Goal: Information Seeking & Learning: Learn about a topic

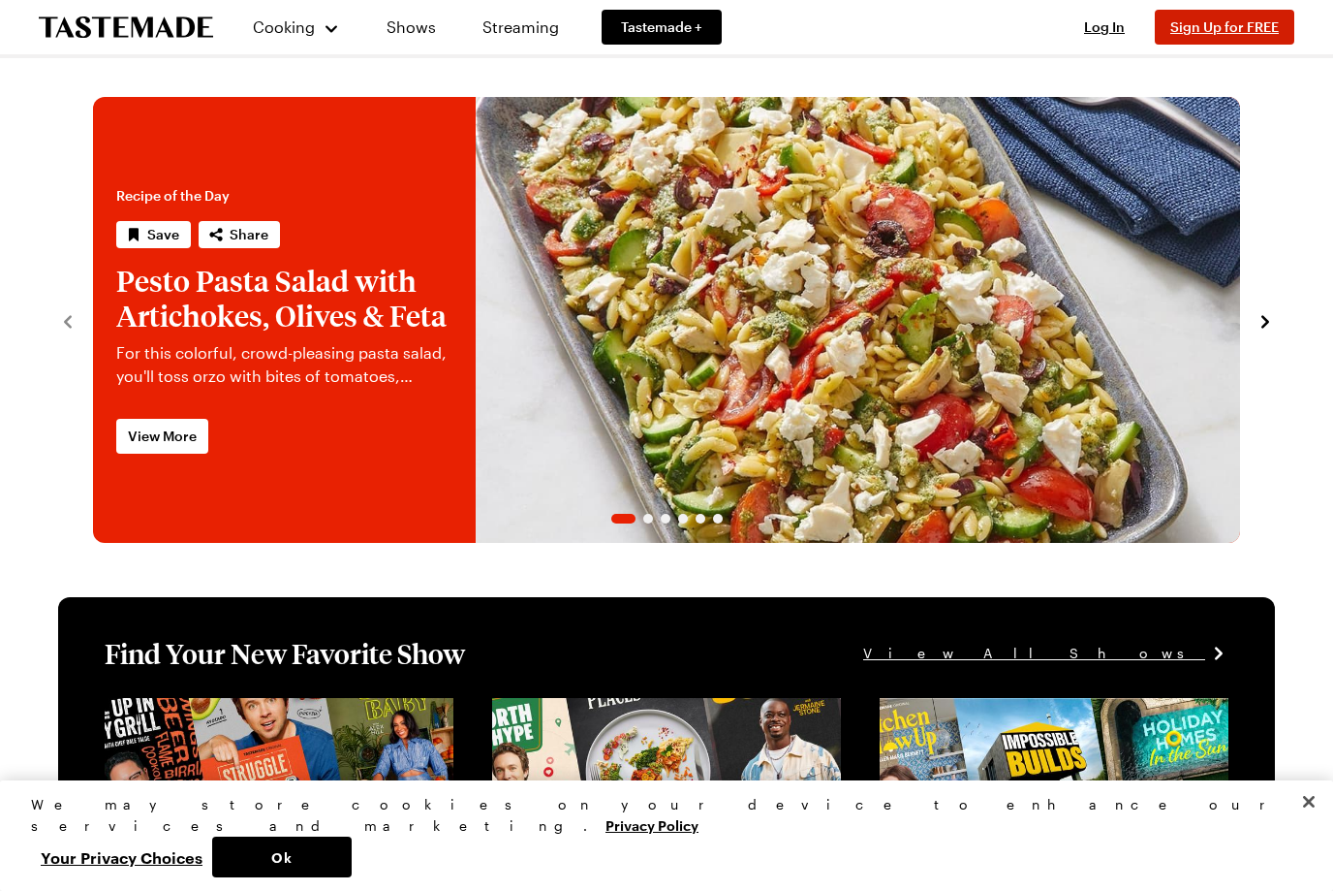
click at [1244, 36] on button "Sign Up for FREE" at bounding box center [1225, 27] width 140 height 35
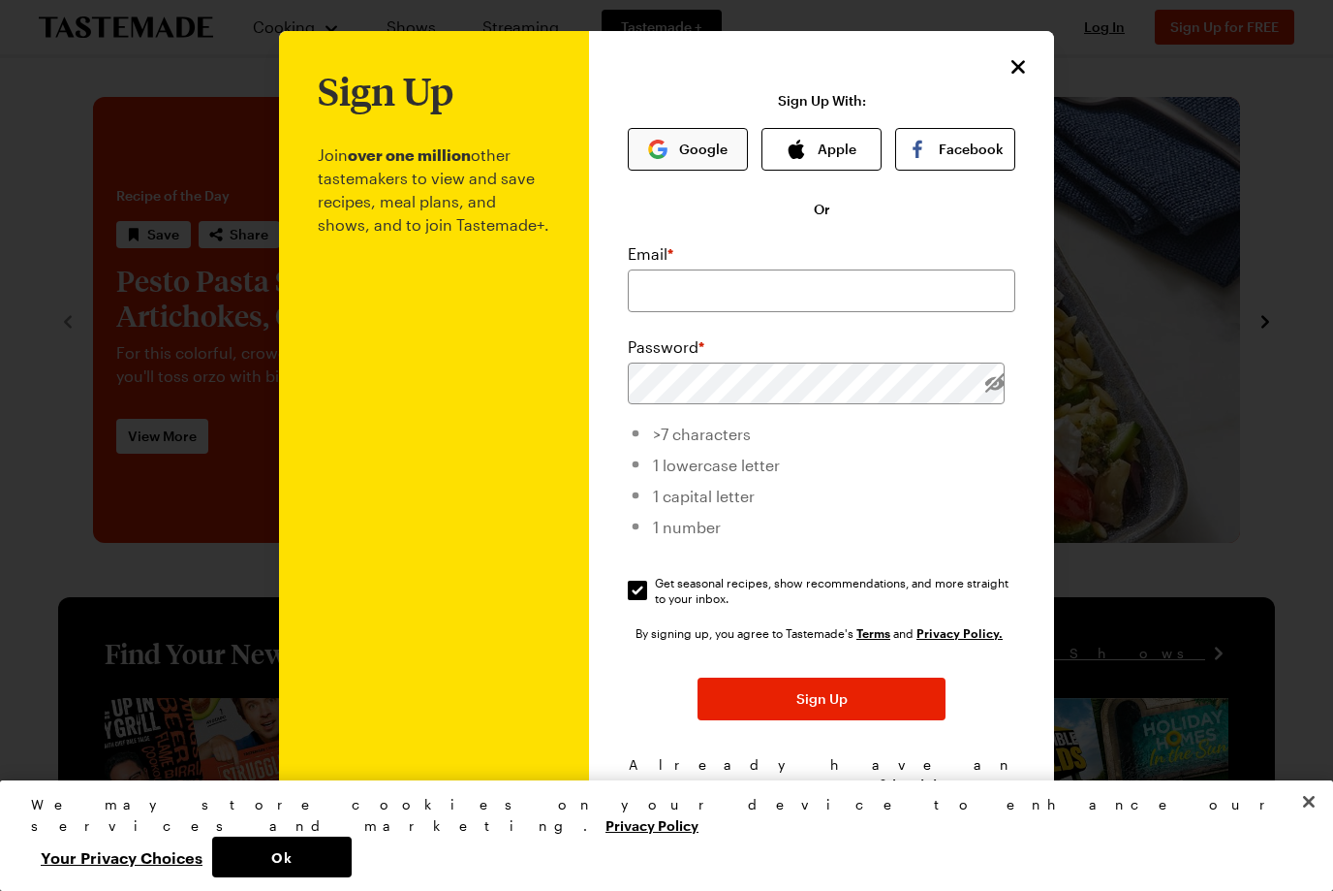
click at [739, 163] on button "Google" at bounding box center [688, 149] width 120 height 43
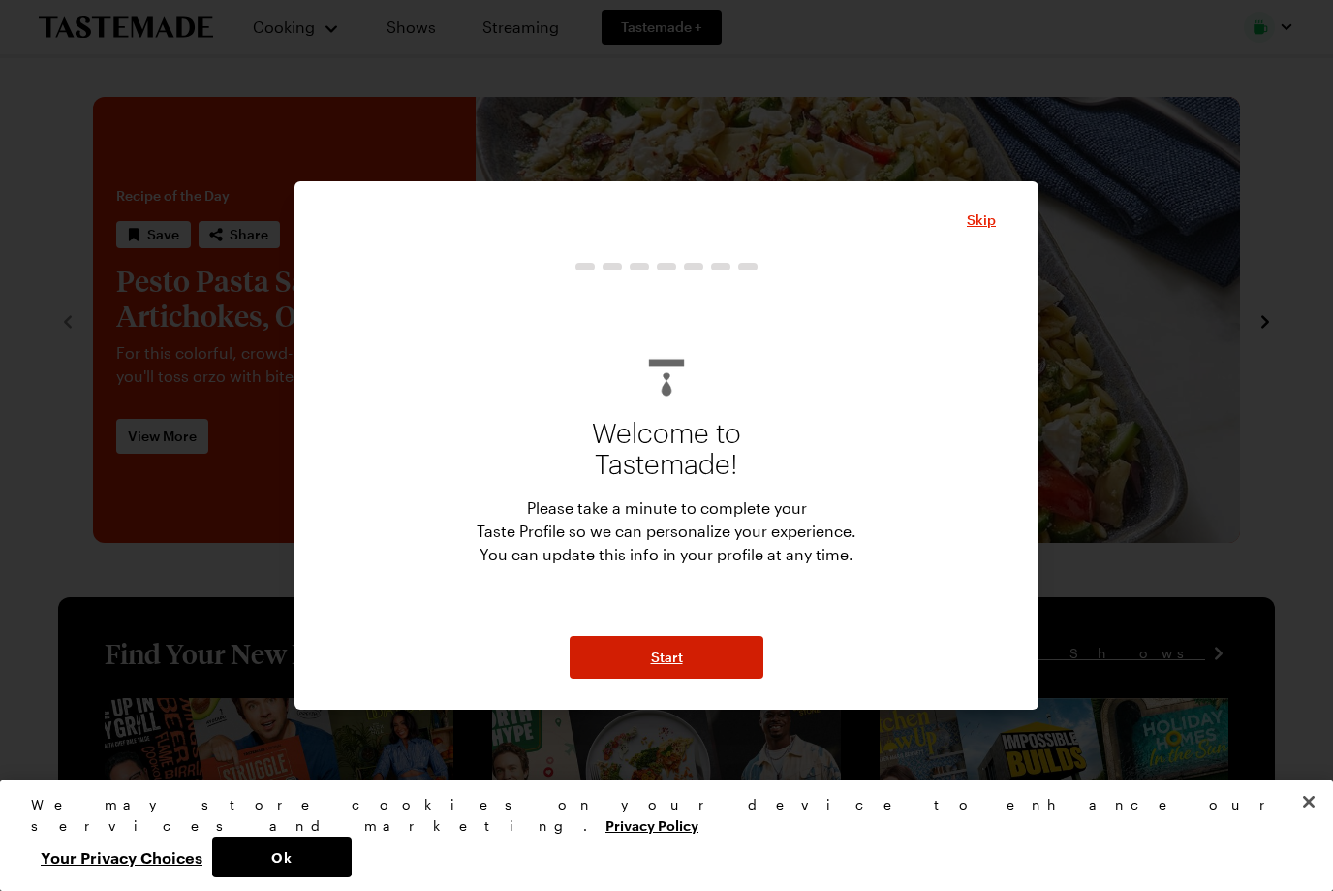
click at [705, 665] on button "Start" at bounding box center [667, 657] width 194 height 43
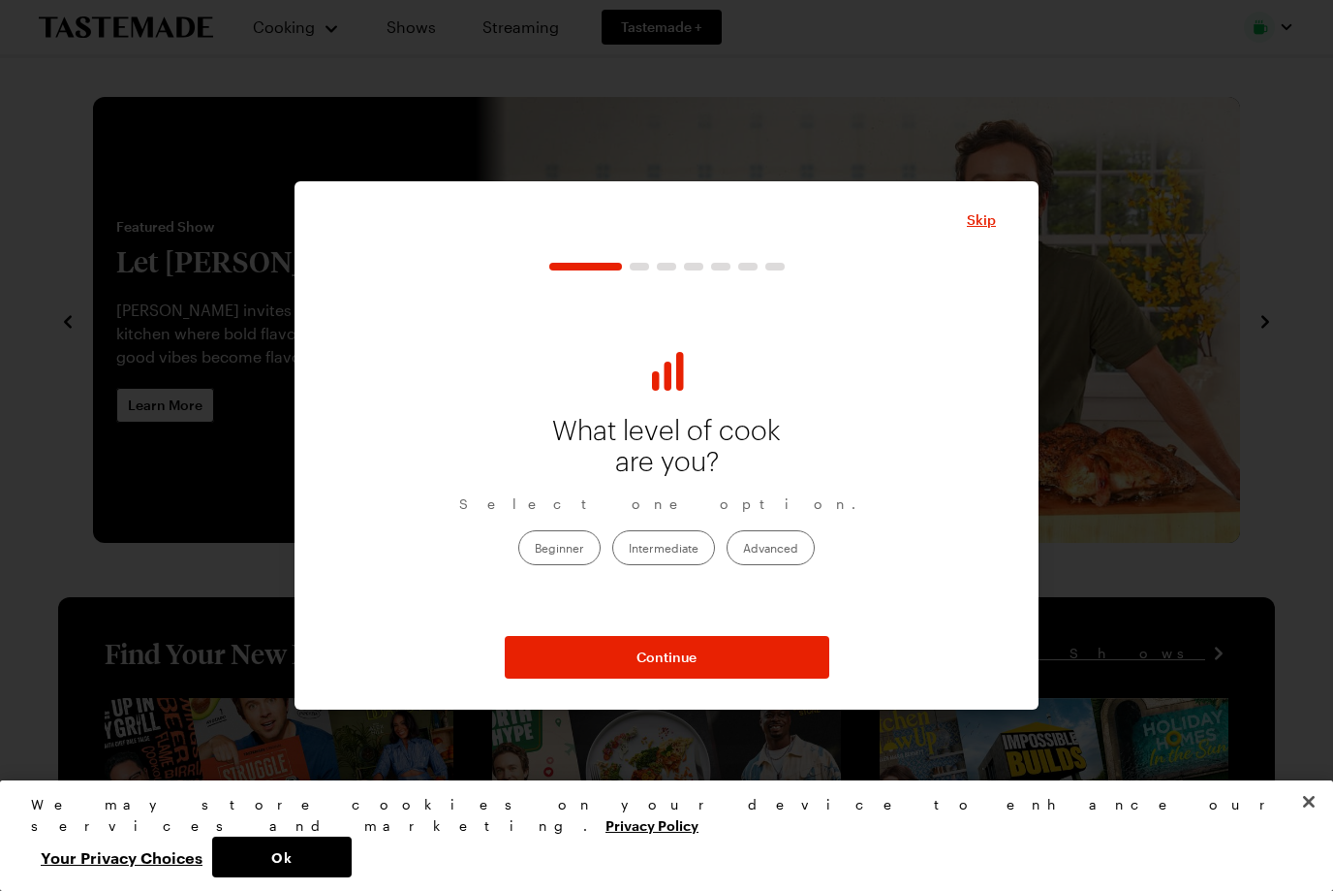
click at [791, 555] on label "Advanced" at bounding box center [771, 547] width 88 height 35
click at [743, 548] on input "Advanced" at bounding box center [743, 548] width 0 height 0
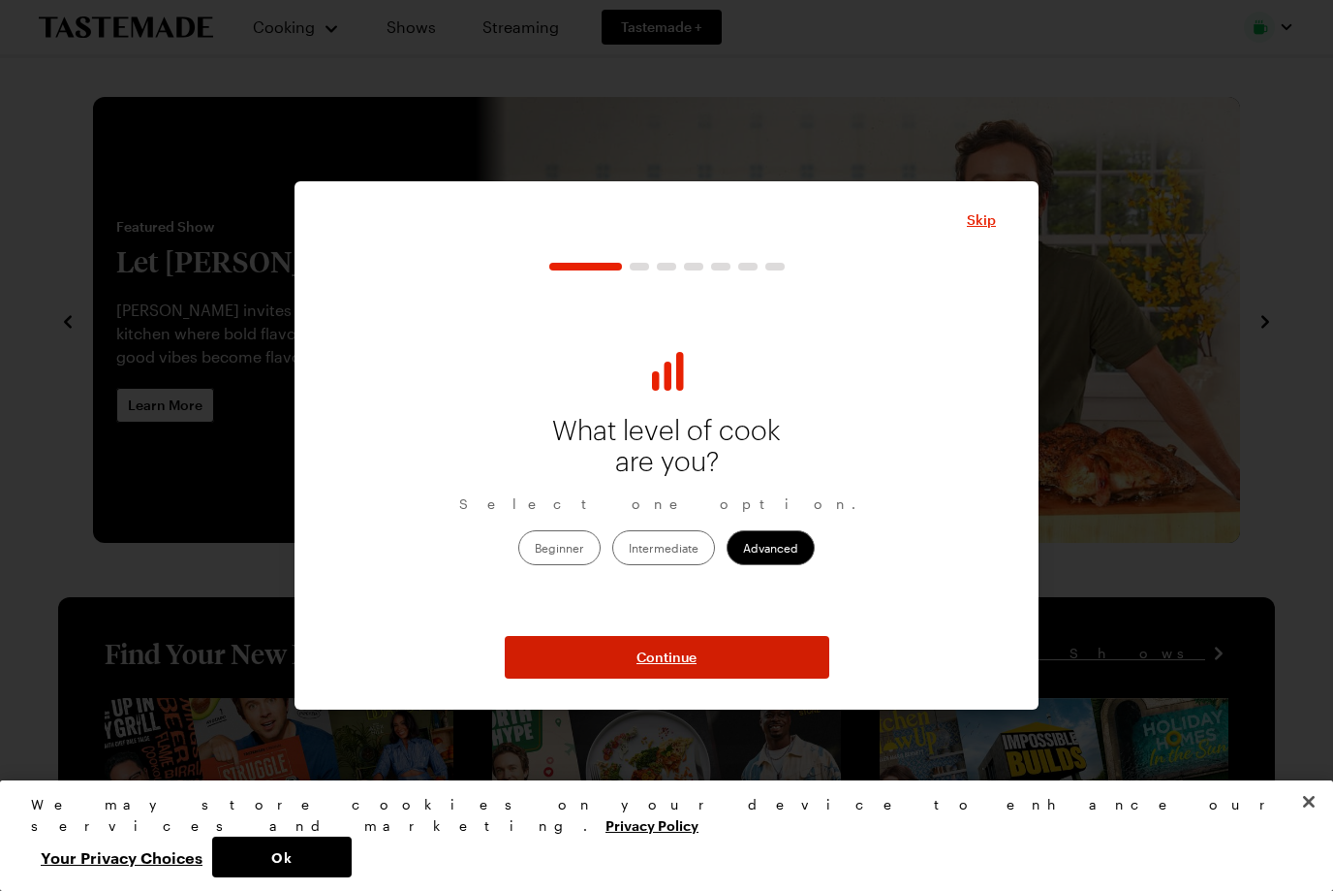
click at [736, 672] on button "Continue" at bounding box center [667, 657] width 325 height 43
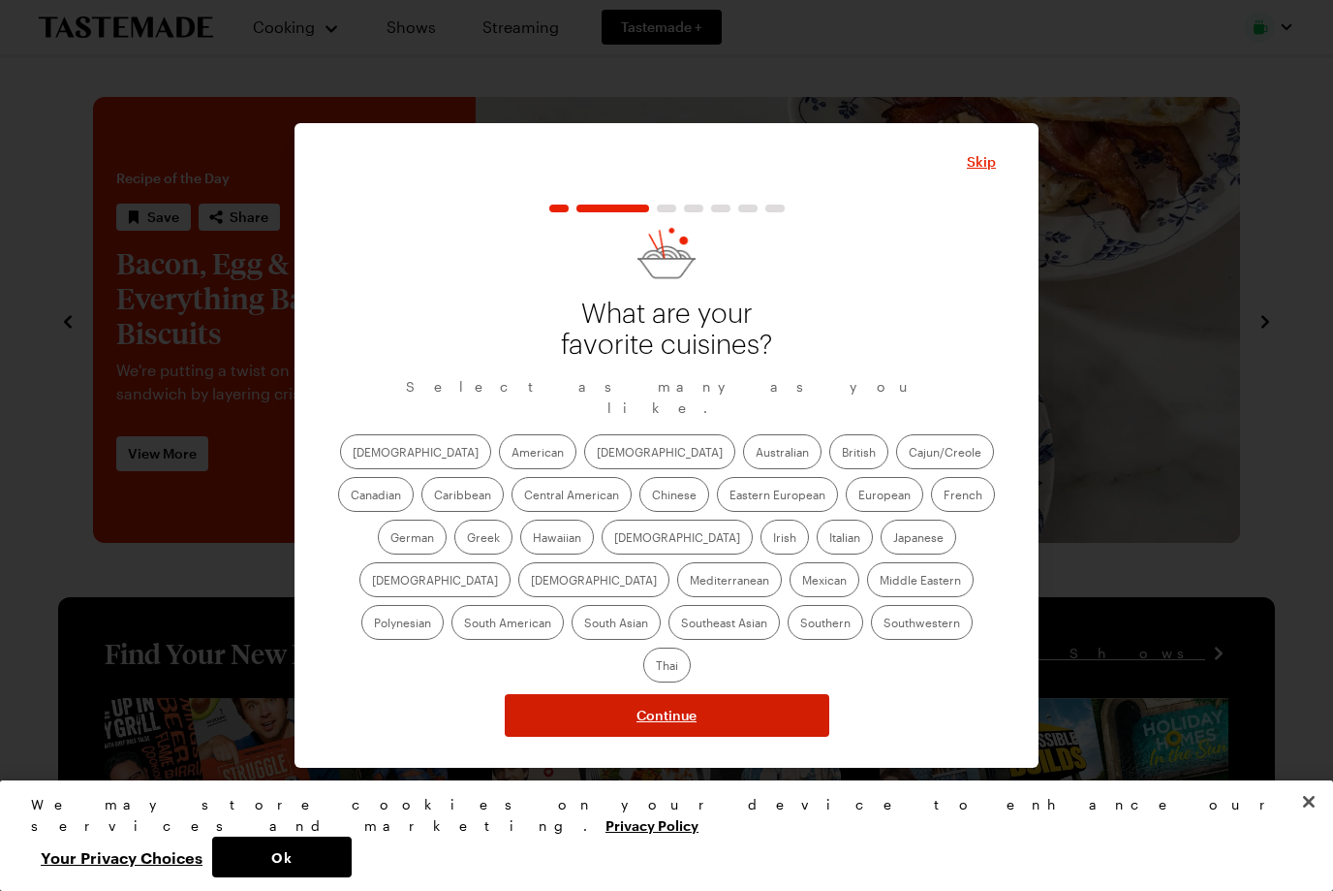
click at [763, 694] on button "Continue" at bounding box center [667, 715] width 325 height 43
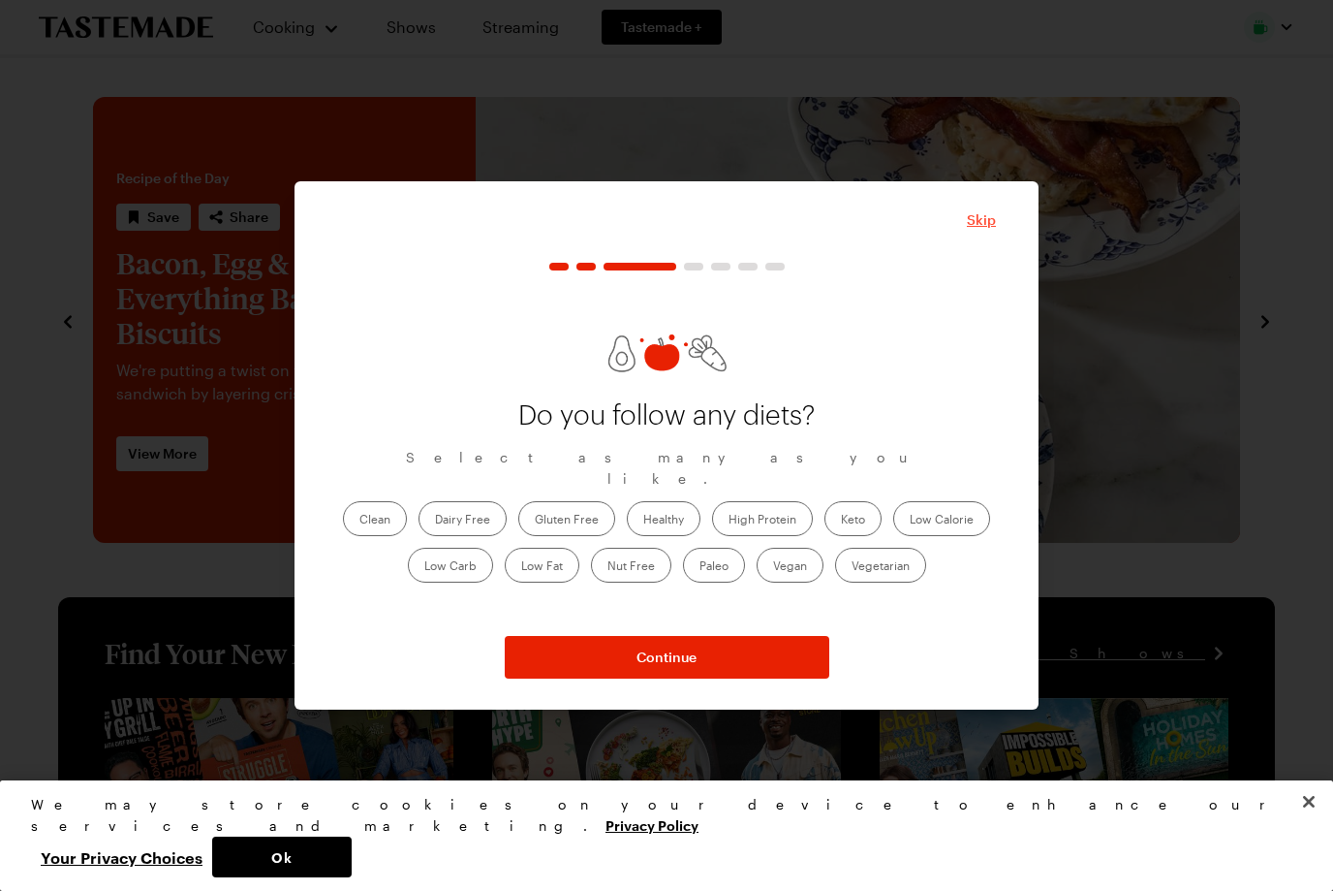
click at [973, 228] on span "Skip" at bounding box center [981, 219] width 29 height 19
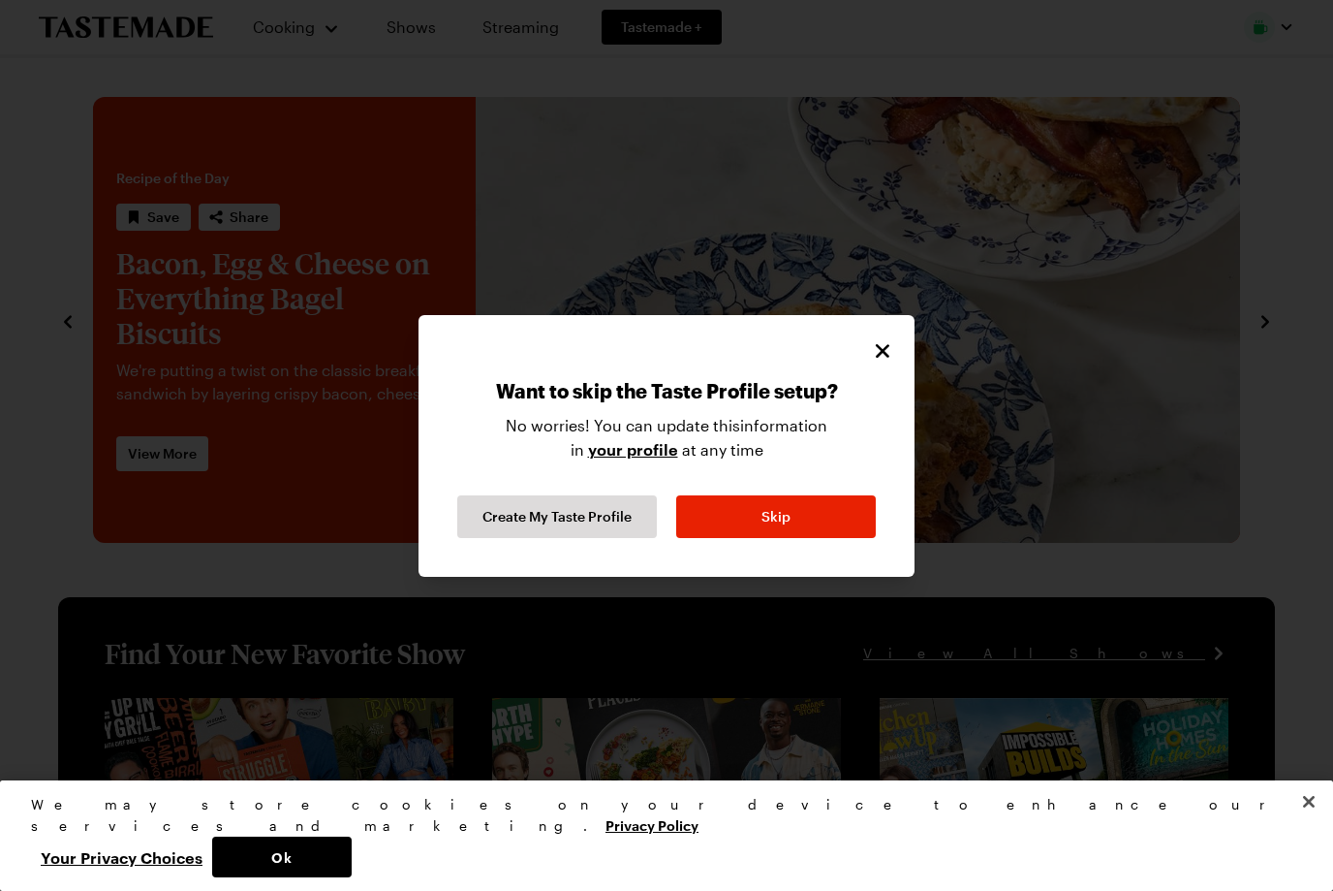
click at [893, 347] on icon "Close" at bounding box center [882, 350] width 23 height 23
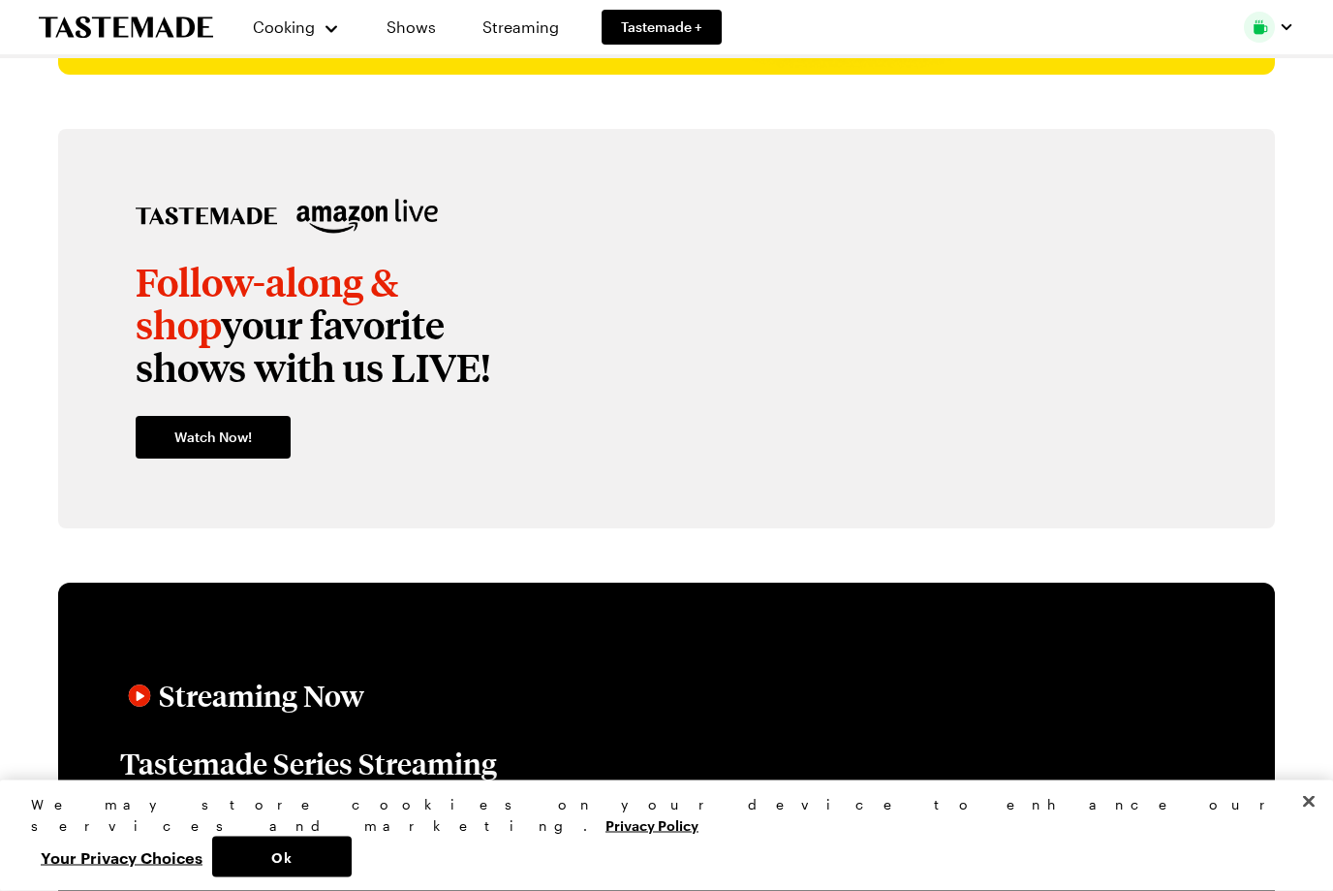
scroll to position [2621, 0]
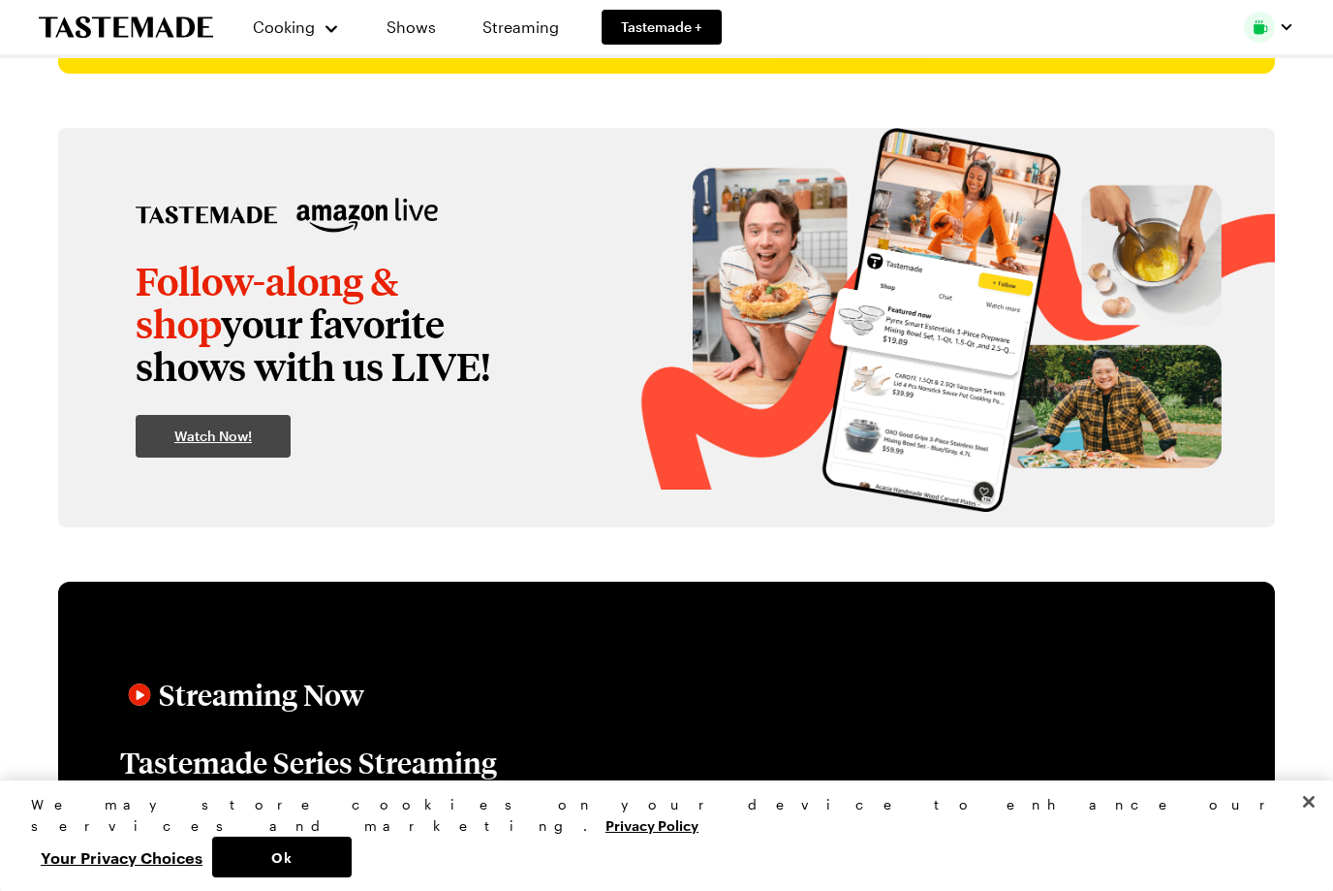
click at [230, 447] on link "Watch Now!" at bounding box center [213, 436] width 155 height 43
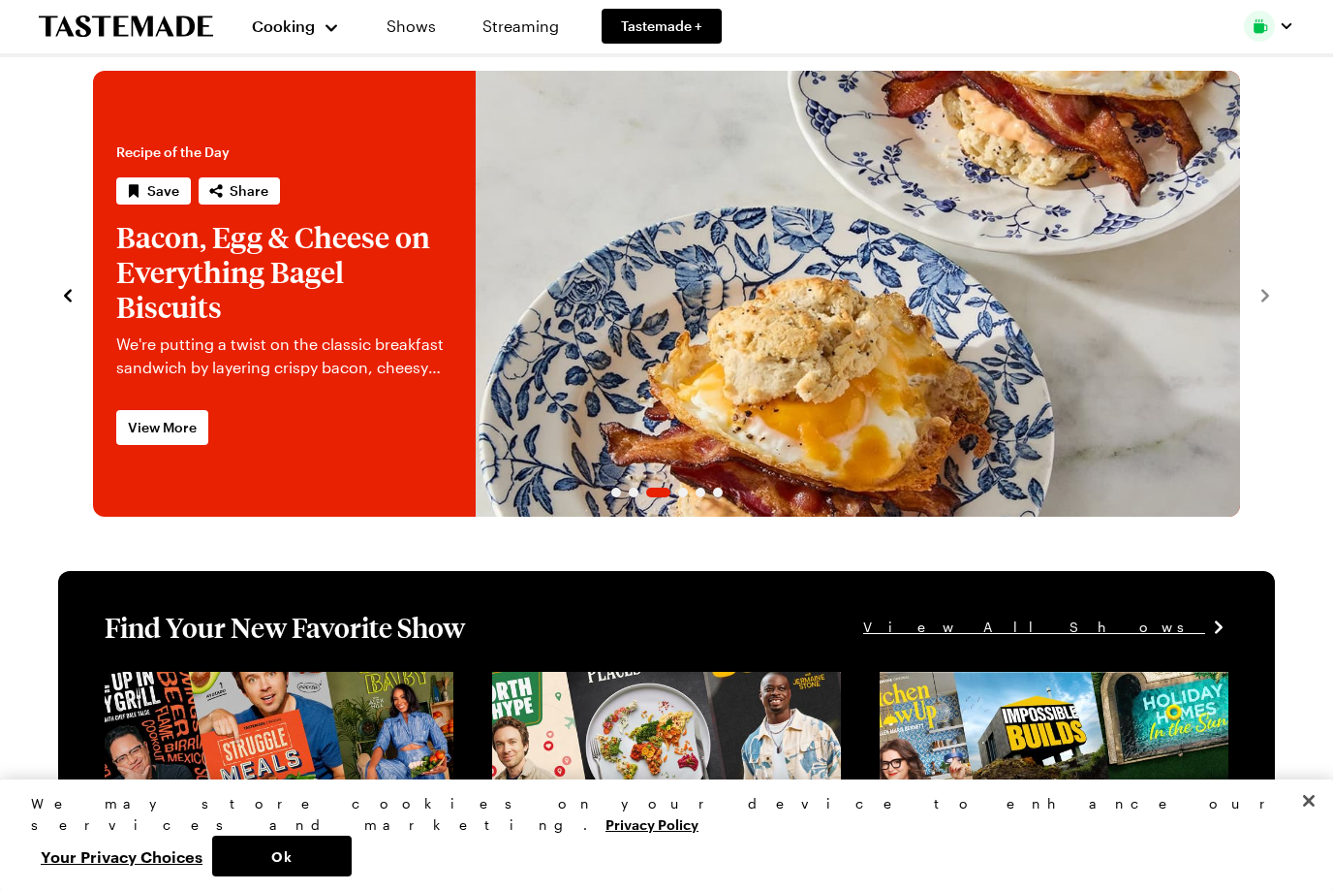
scroll to position [26, 0]
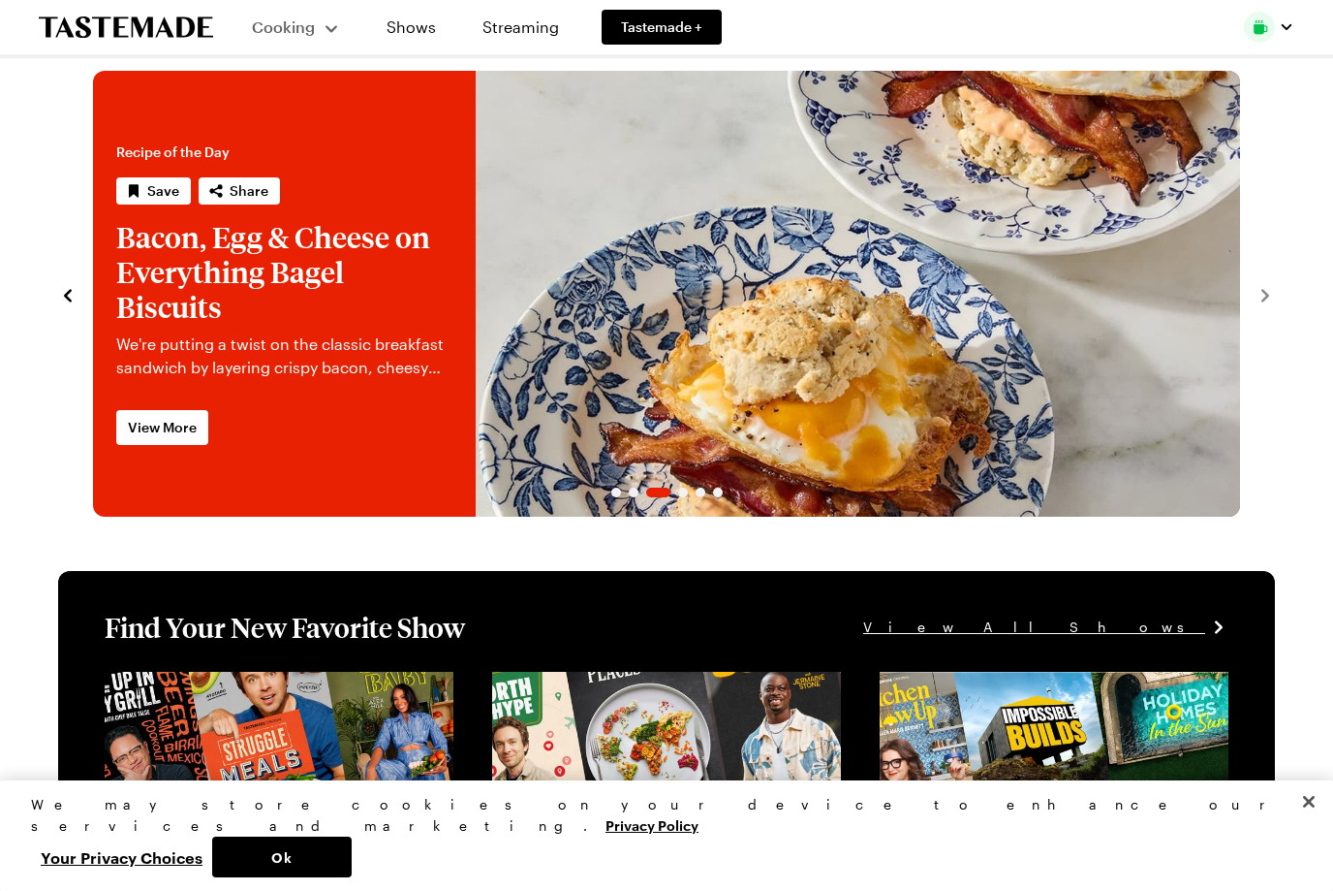
click at [306, 45] on button "Cooking" at bounding box center [296, 27] width 88 height 47
click at [322, 36] on div "Cooking" at bounding box center [296, 27] width 88 height 23
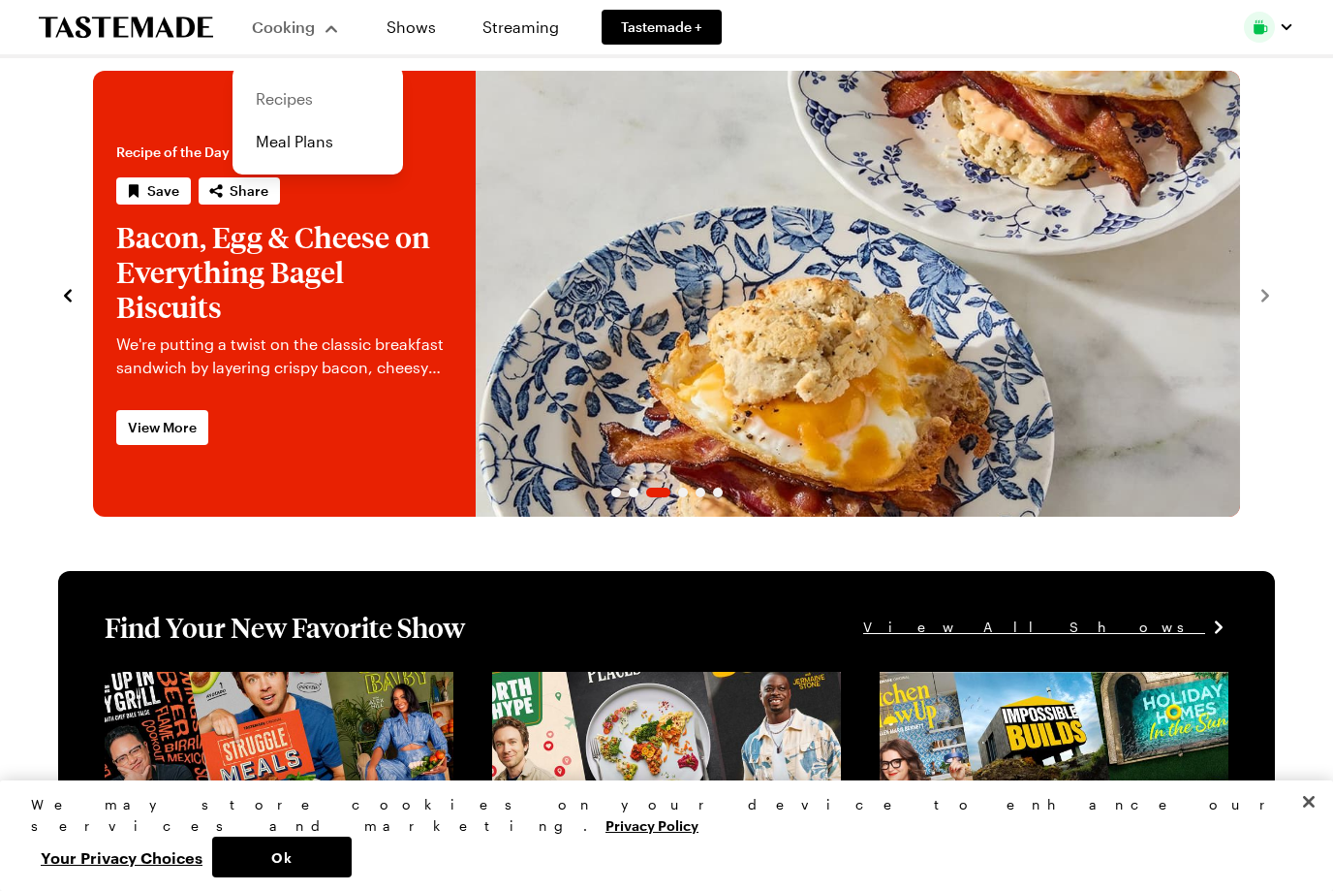
click at [329, 106] on link "Recipes" at bounding box center [317, 99] width 147 height 43
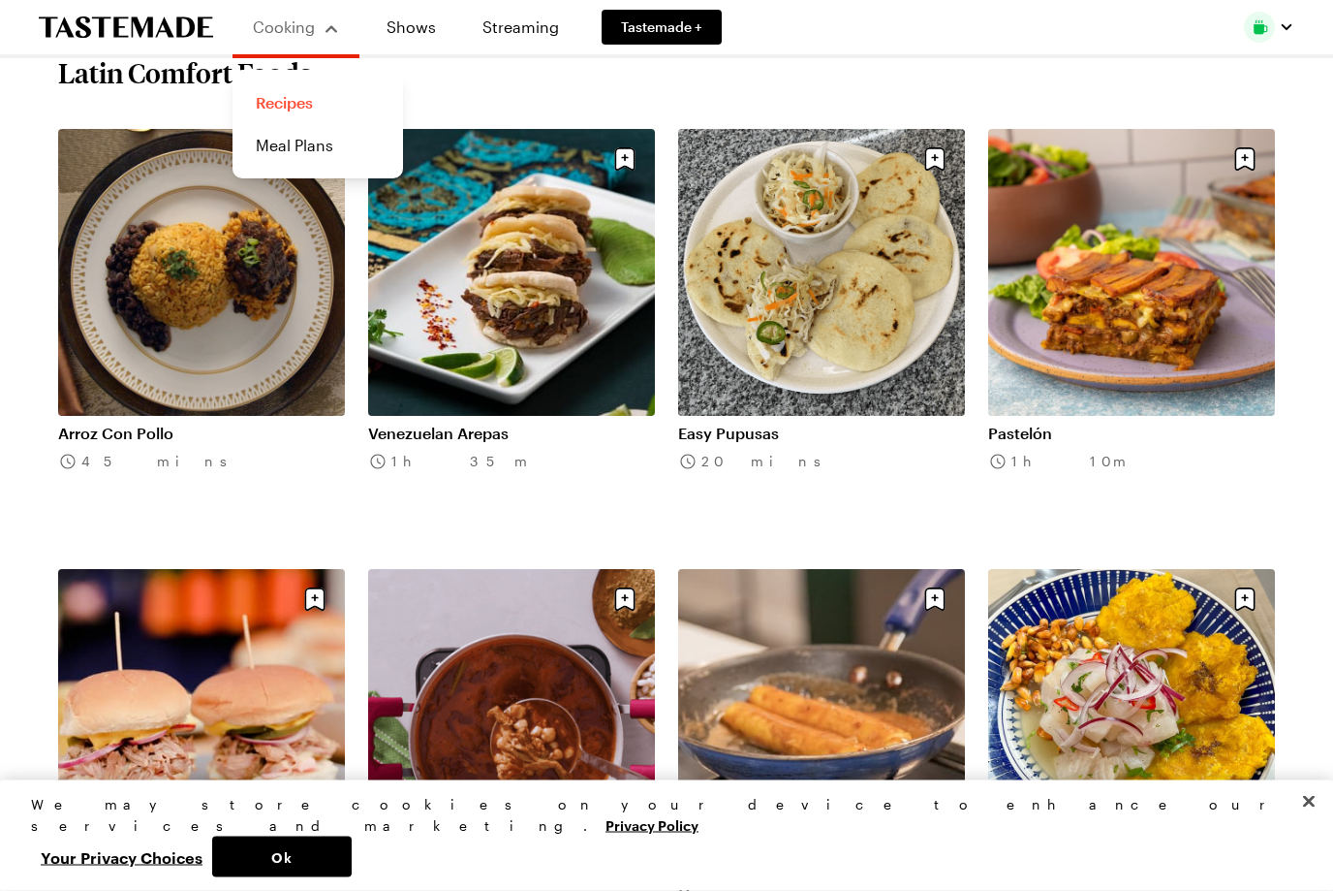
scroll to position [842, 0]
click at [861, 423] on link "Easy Pupusas" at bounding box center [821, 432] width 287 height 19
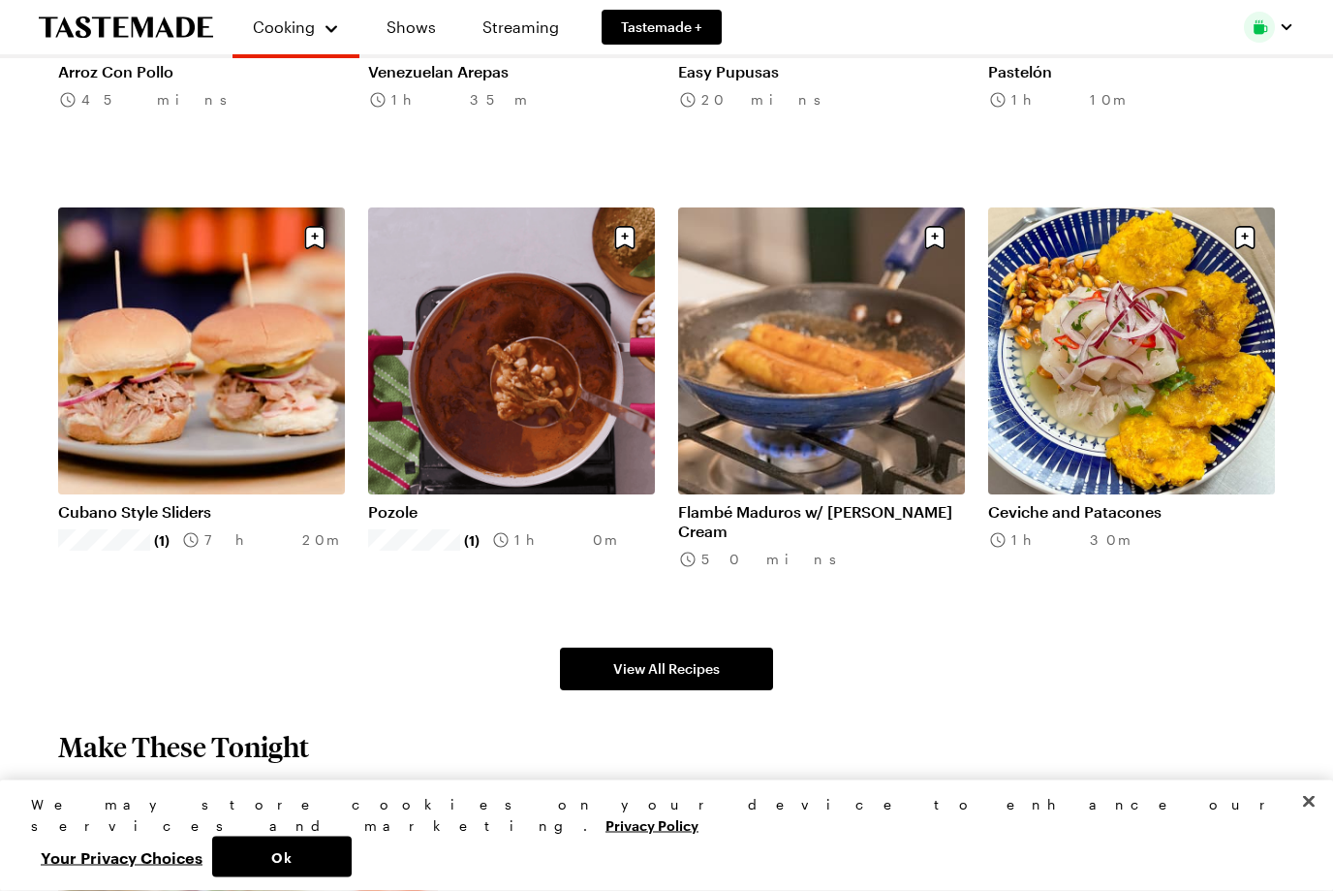
scroll to position [1204, 0]
click at [679, 680] on link "View All Recipes" at bounding box center [666, 668] width 213 height 43
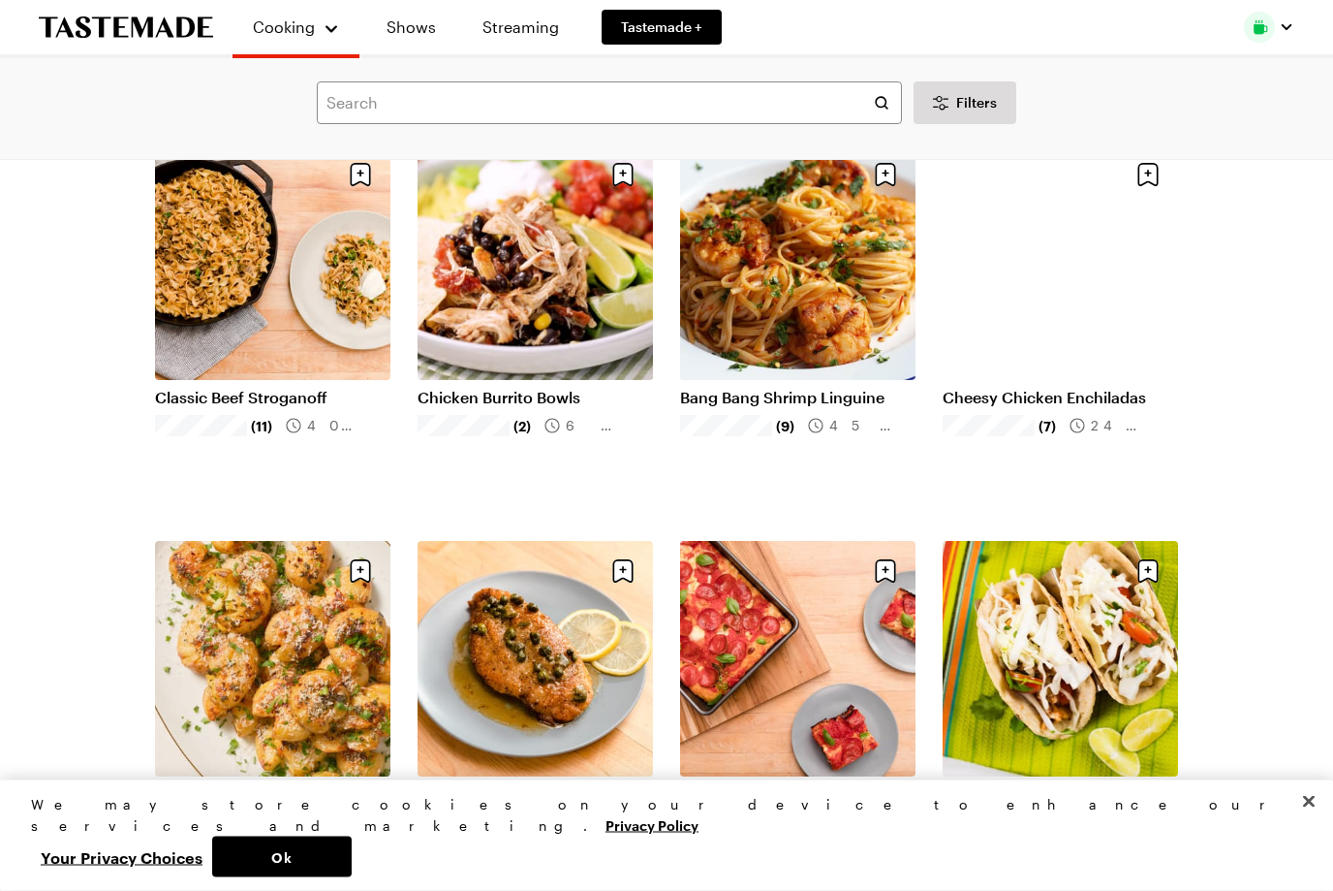
scroll to position [944, 0]
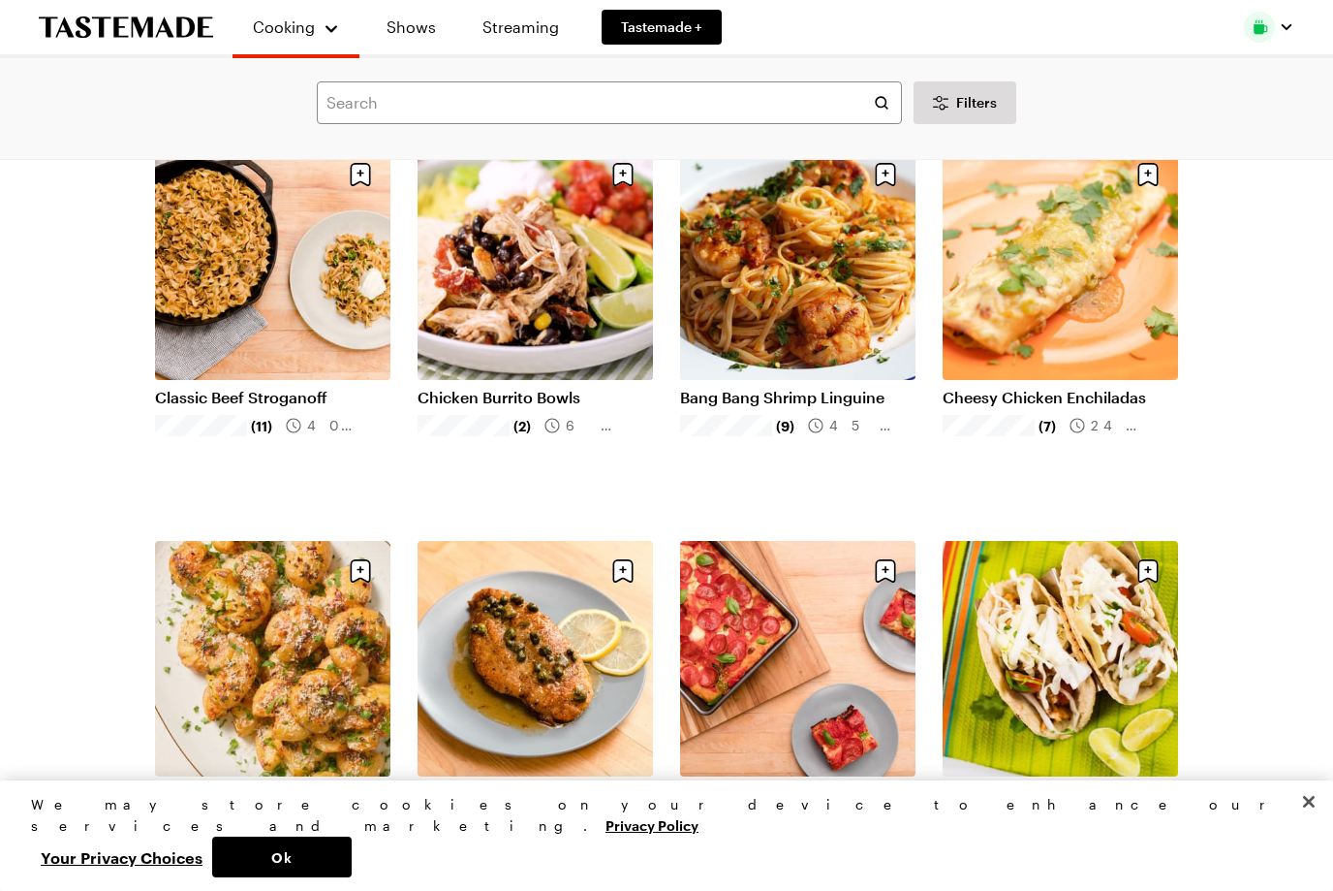
click at [1118, 388] on link "Cheesy Chicken Enchiladas" at bounding box center [1060, 397] width 235 height 19
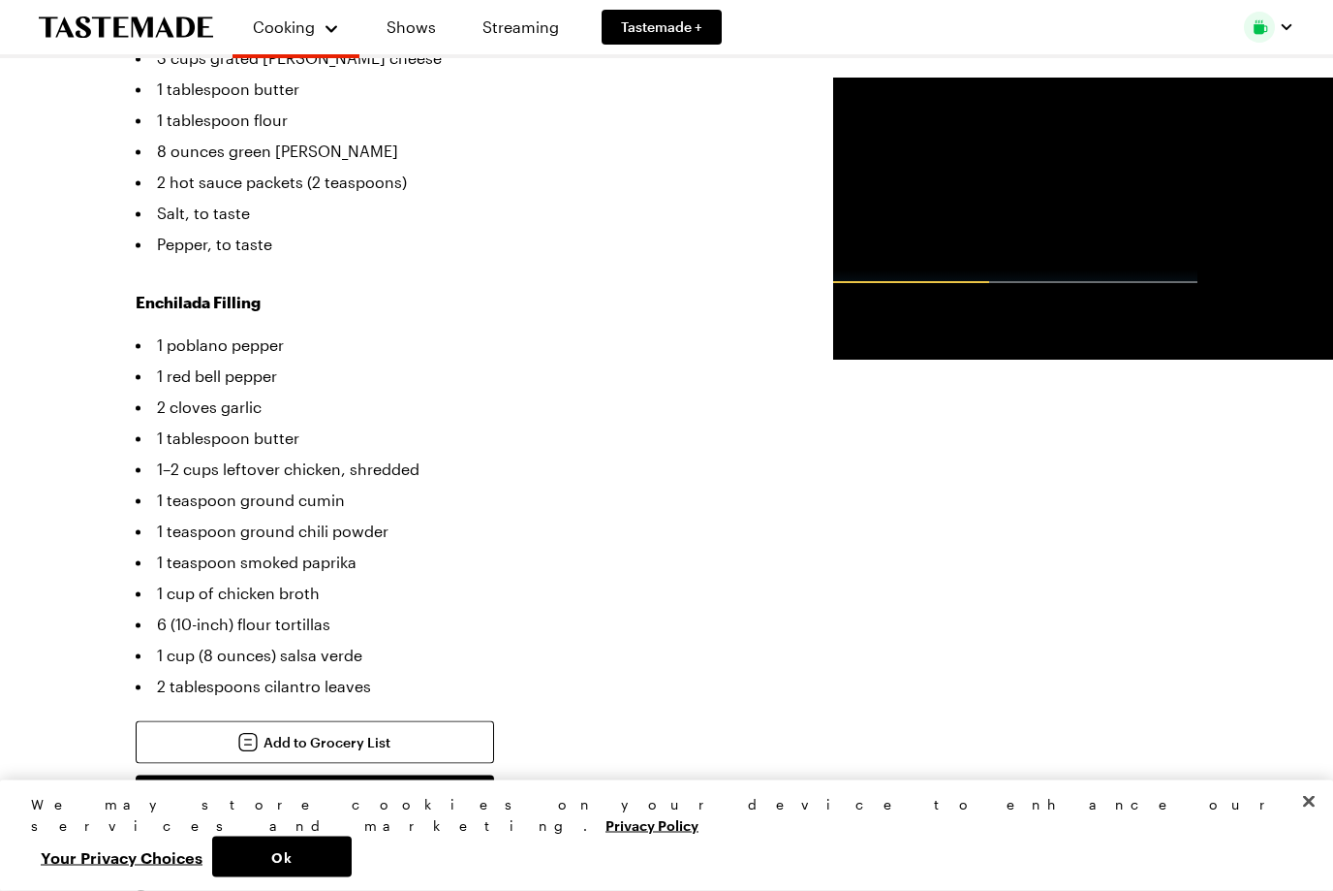
scroll to position [749, 0]
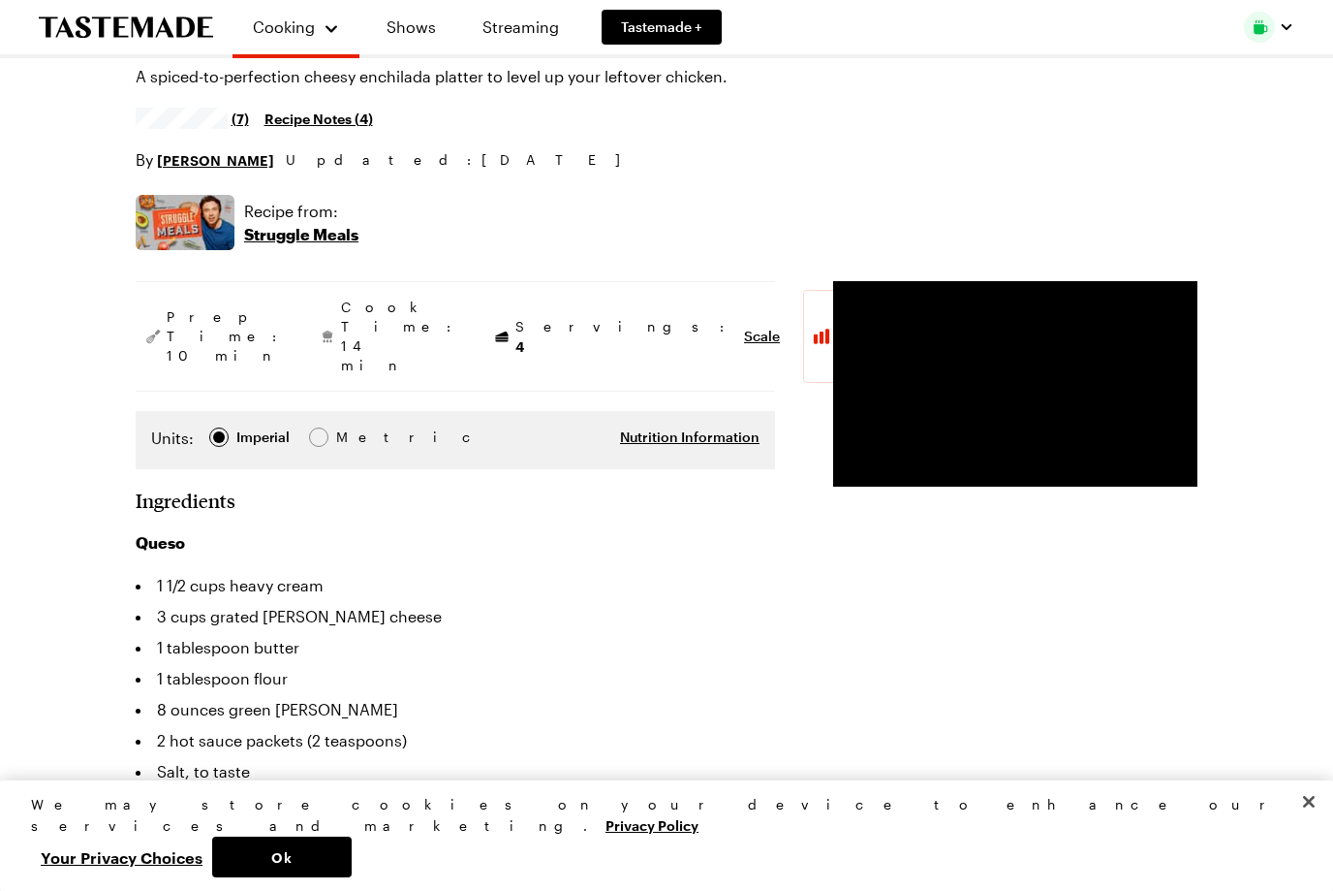
scroll to position [0, 0]
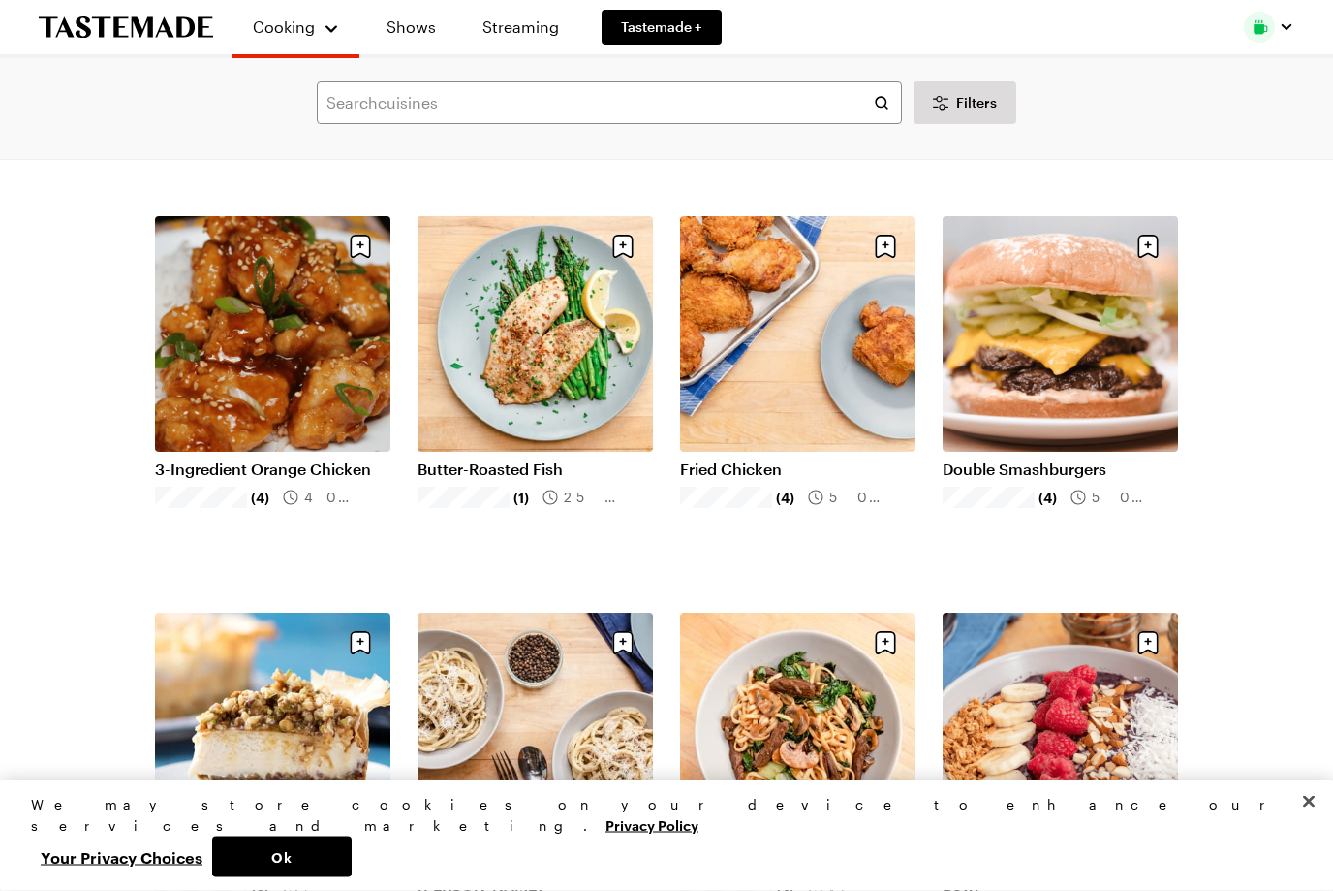
scroll to position [1691, 0]
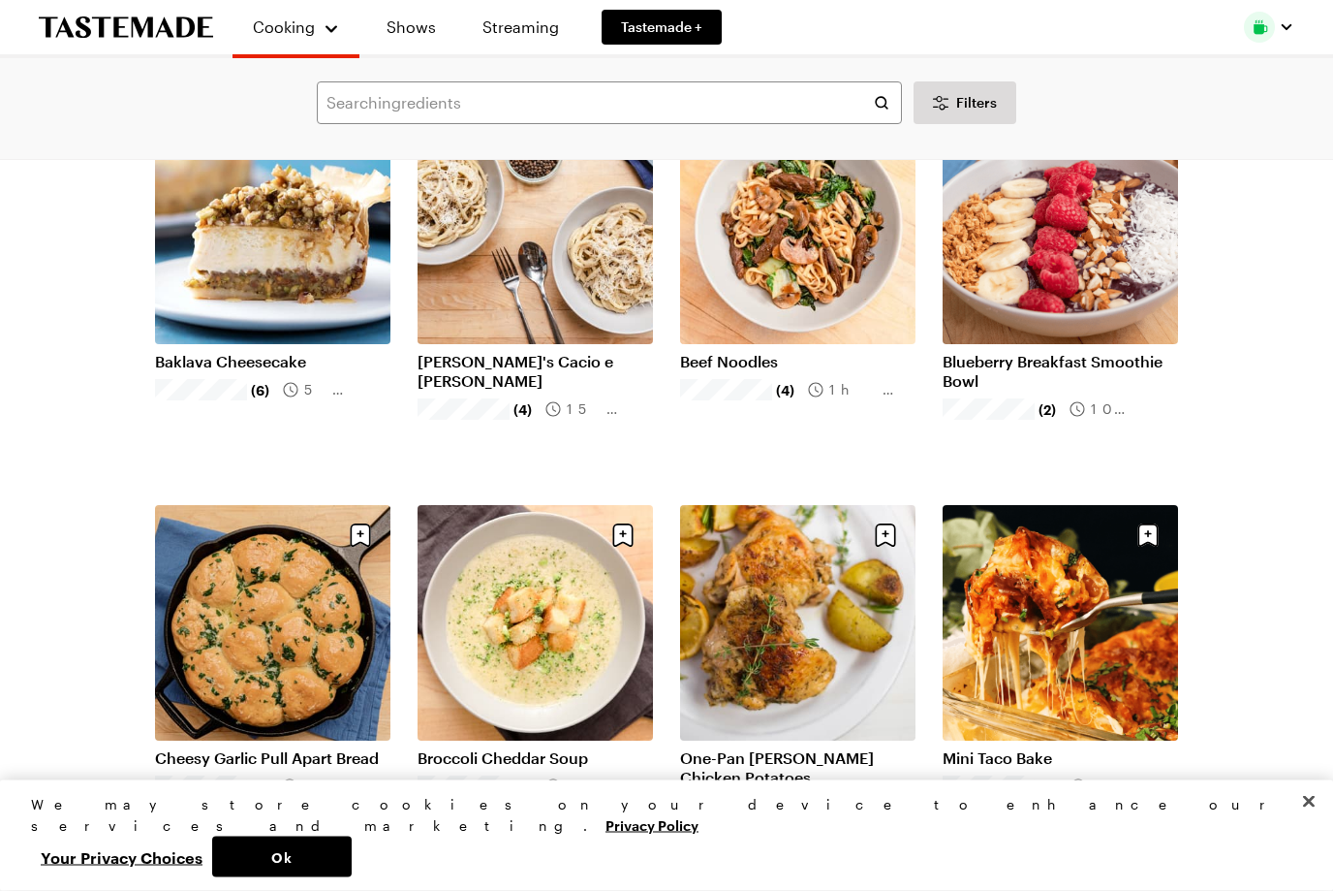
scroll to position [2169, 0]
click at [272, 352] on link "Baklava Cheesecake" at bounding box center [272, 361] width 235 height 19
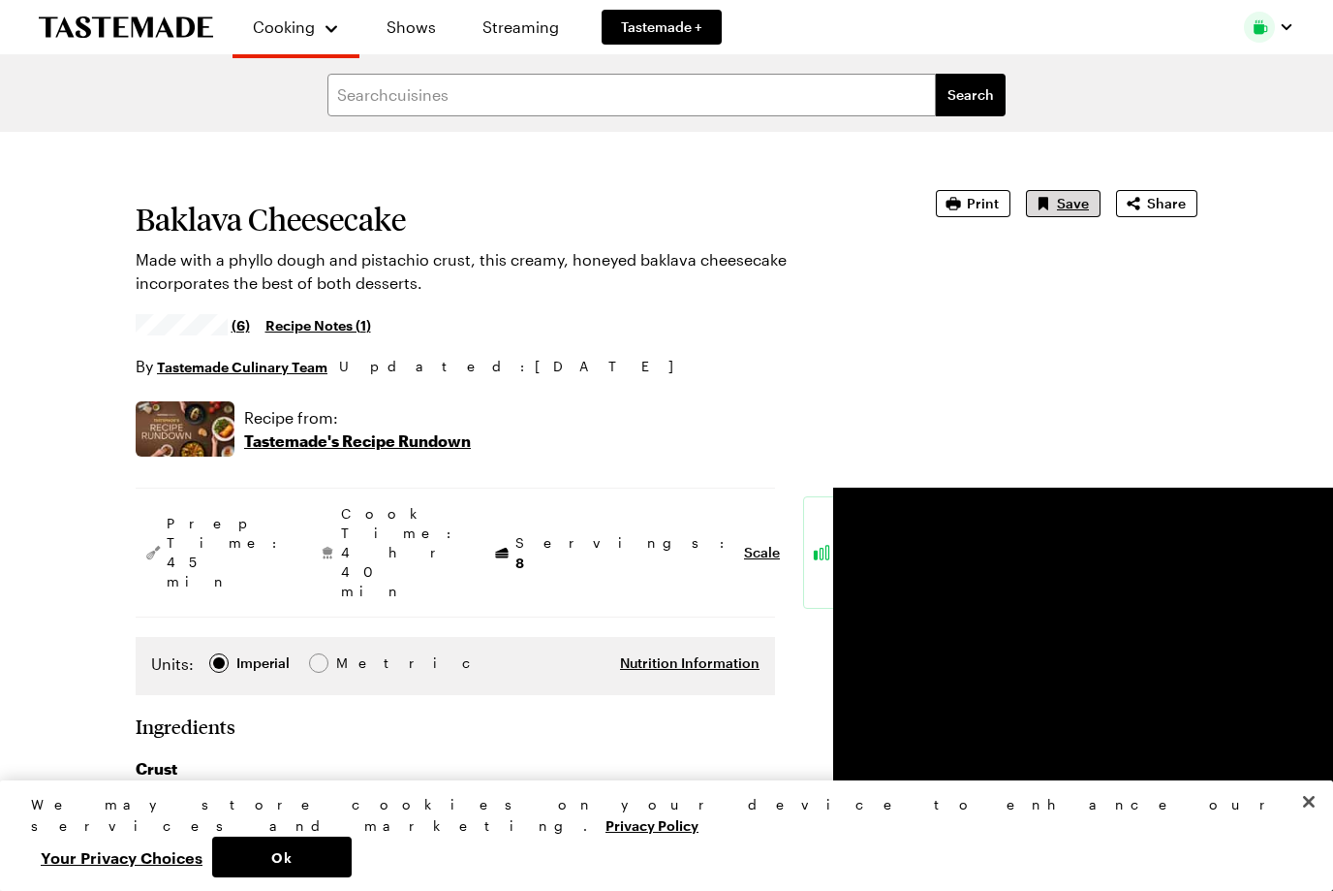
click at [1067, 210] on span "Save" at bounding box center [1073, 203] width 32 height 19
type textarea "x"
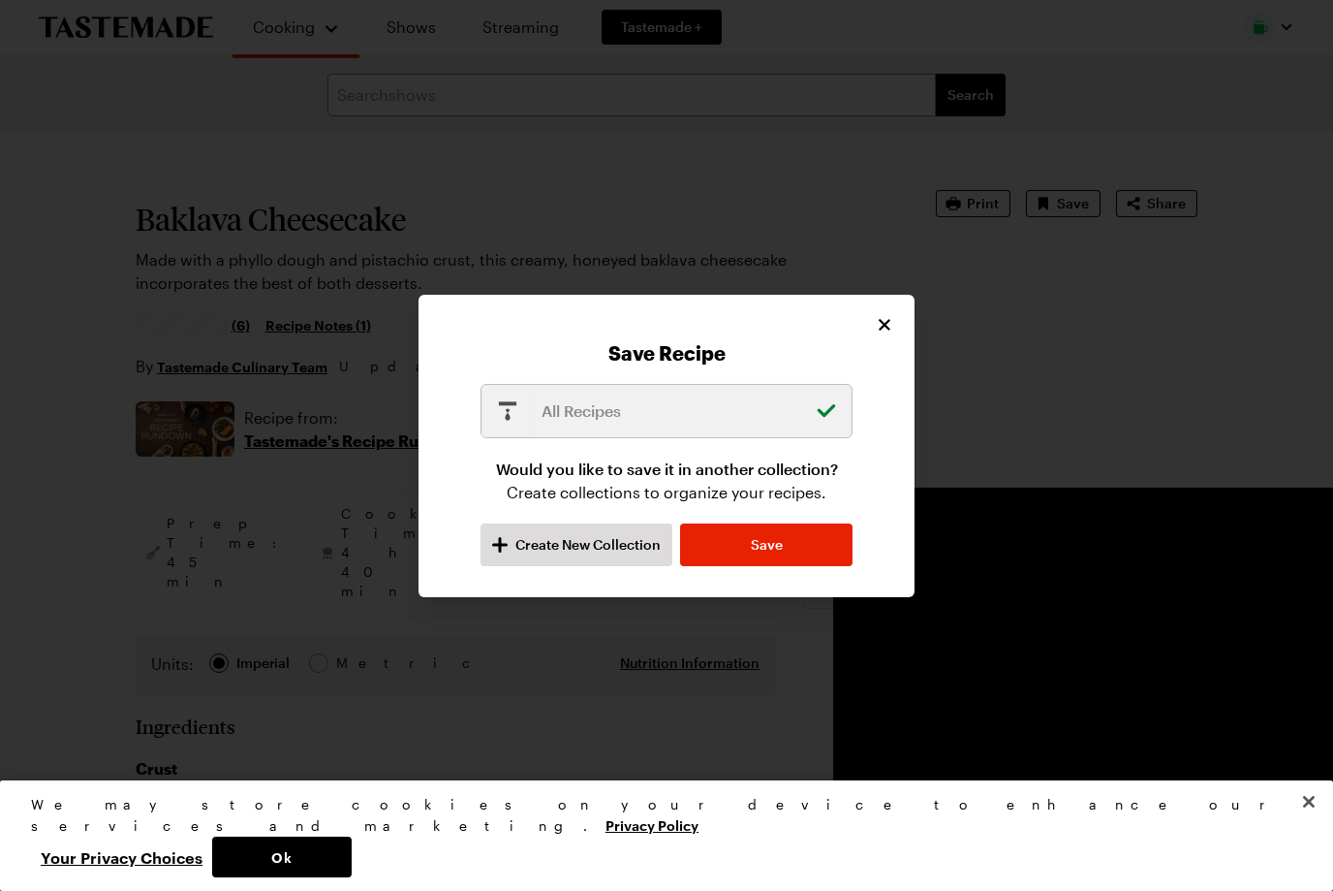
click at [817, 425] on div "All Recipes" at bounding box center [667, 411] width 372 height 54
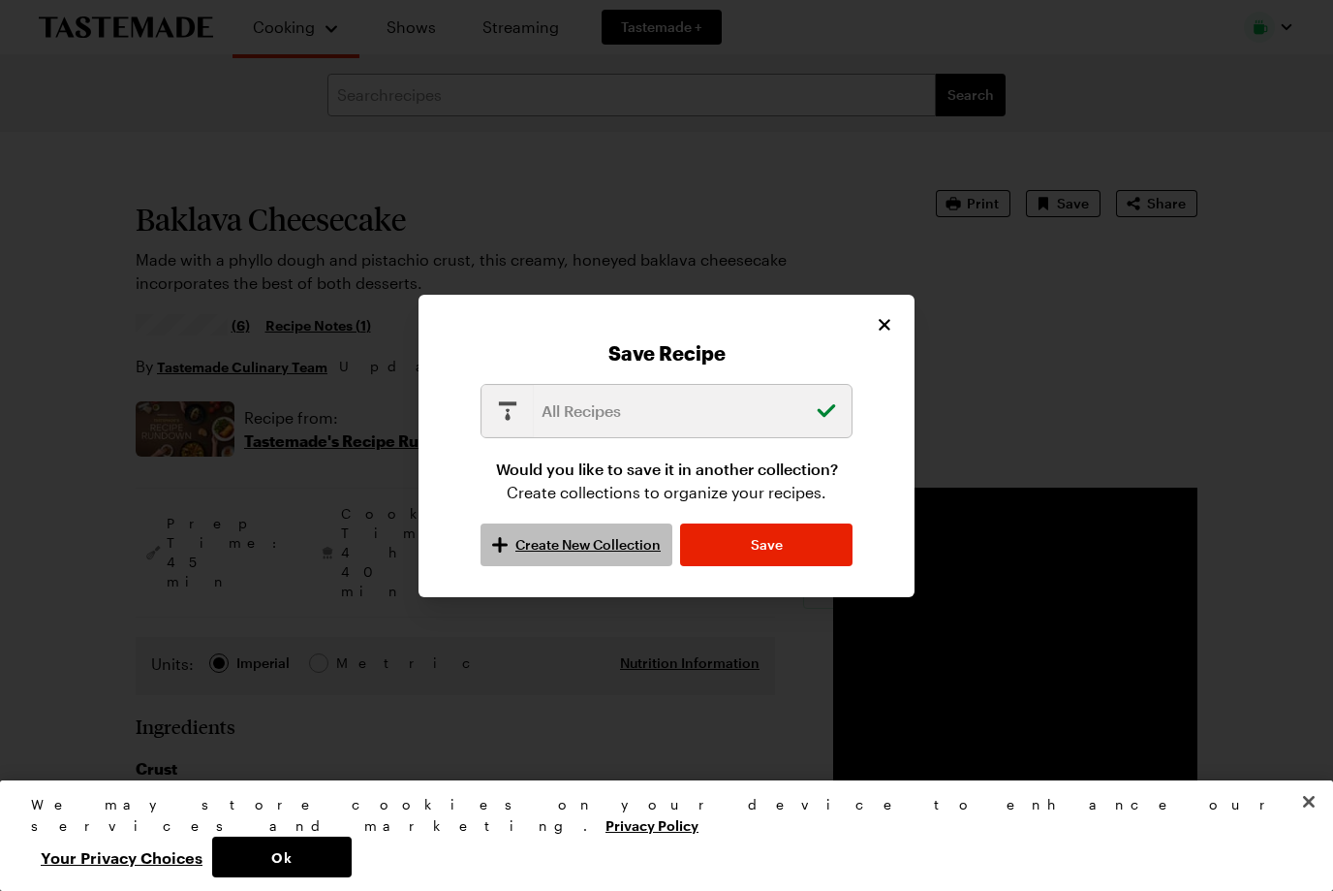
click at [598, 565] on button "Create New Collection" at bounding box center [577, 544] width 192 height 43
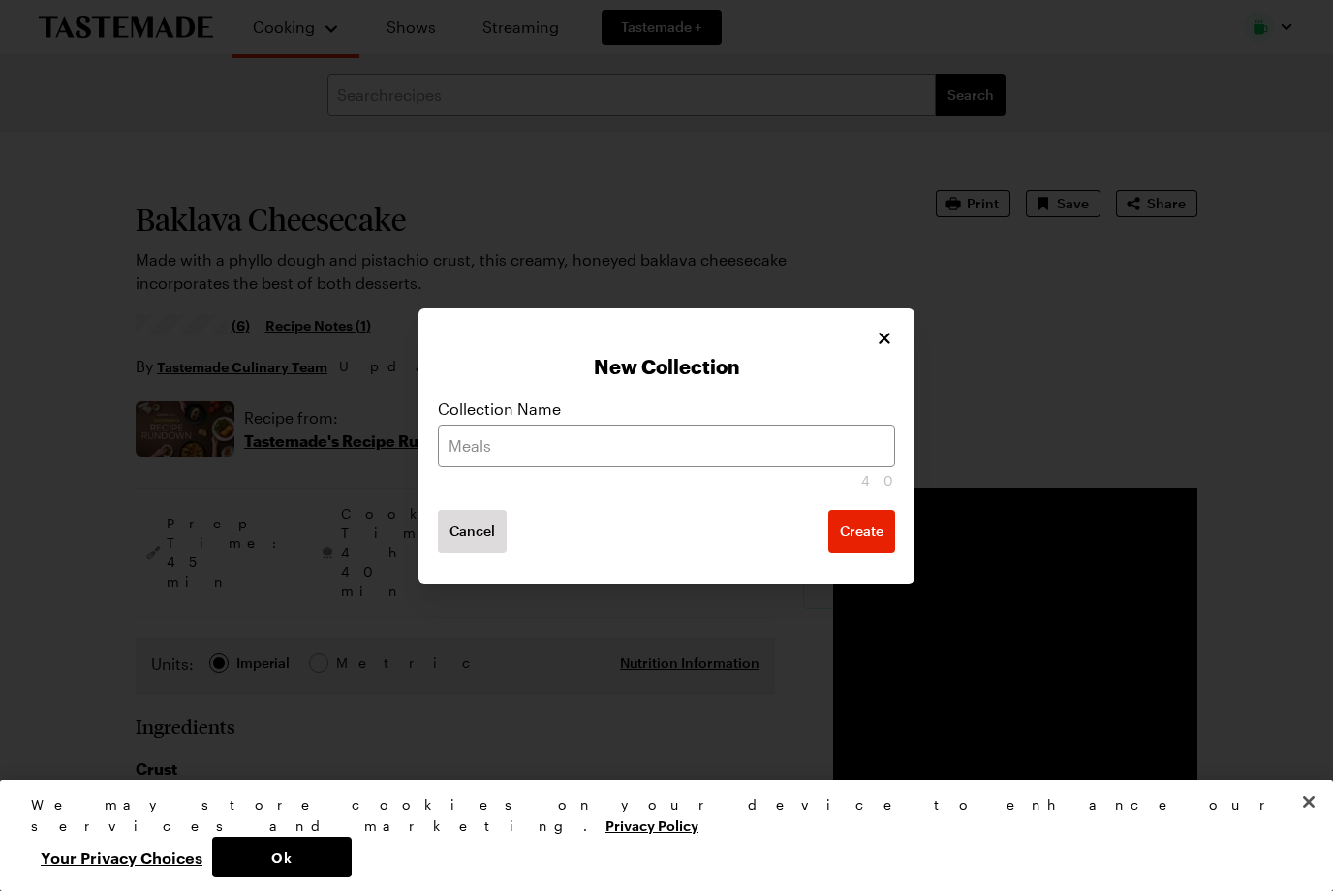
click at [619, 545] on div "Cancel Create" at bounding box center [666, 531] width 457 height 43
click at [647, 454] on input "text" at bounding box center [666, 445] width 457 height 43
type input "Dessert"
click at [882, 533] on span "Create" at bounding box center [862, 530] width 44 height 19
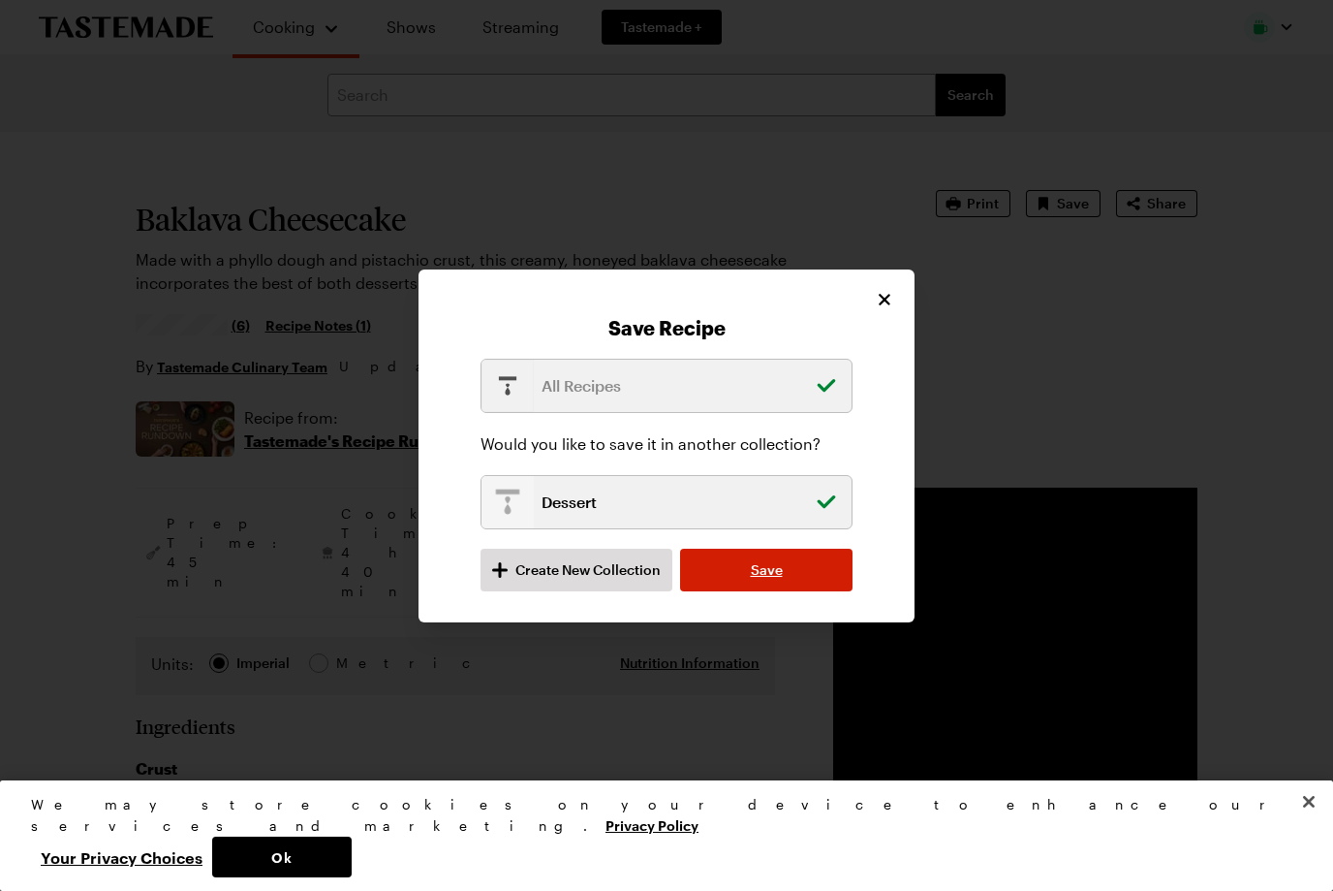
click at [815, 581] on button "Save" at bounding box center [766, 569] width 172 height 43
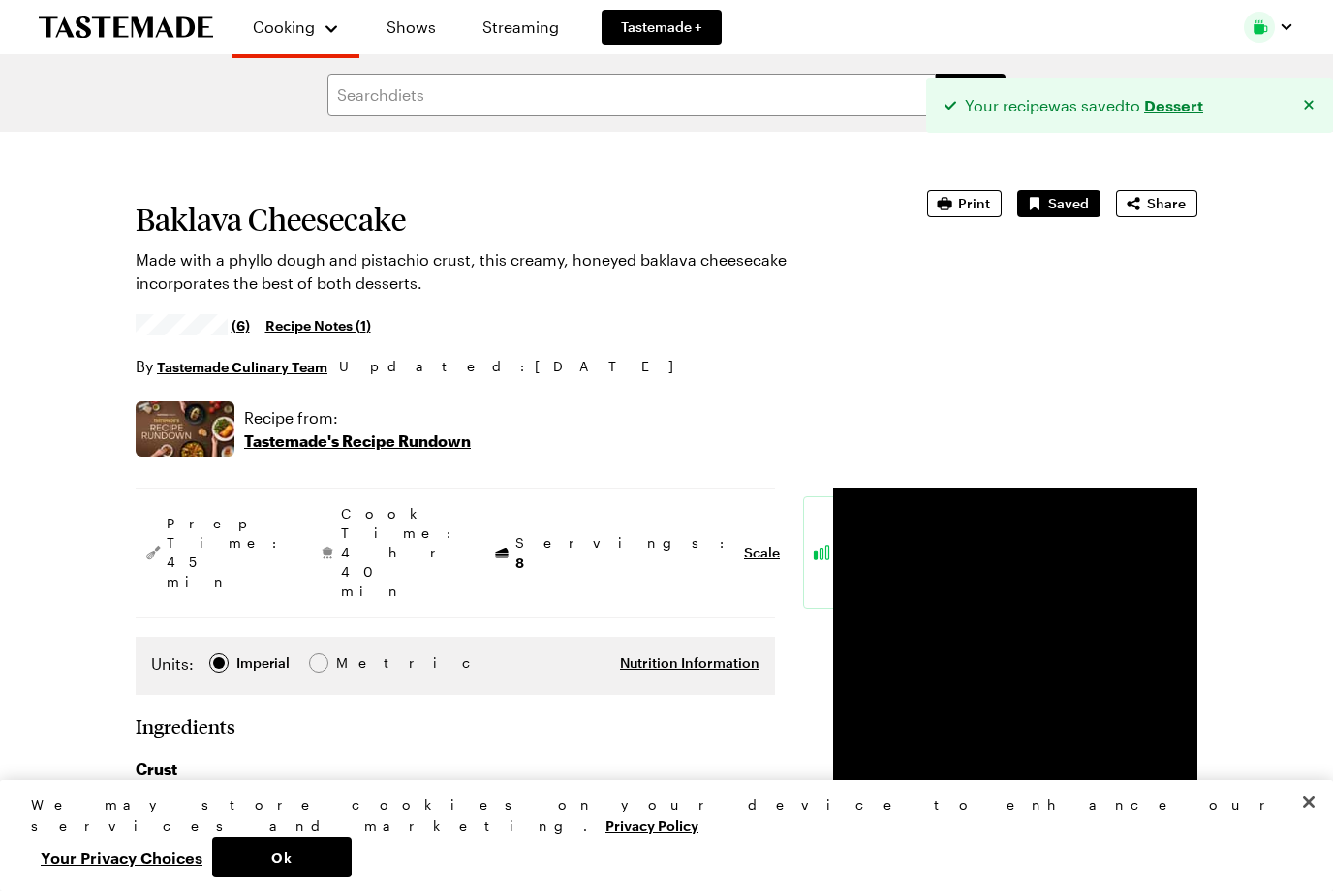
type textarea "x"
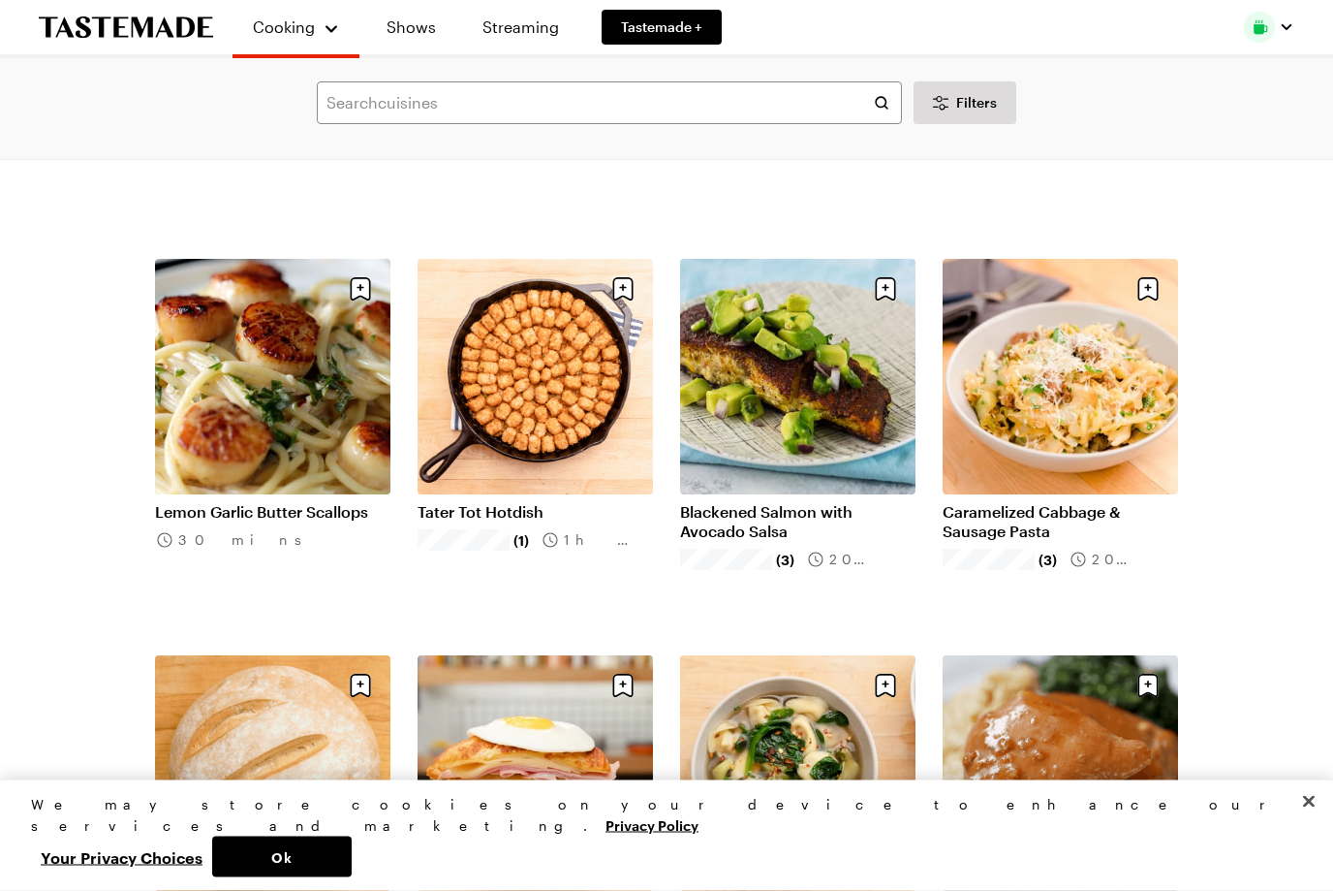
scroll to position [3999, 0]
click at [736, 110] on input "text" at bounding box center [609, 102] width 585 height 43
type input "Chinese chicken salad"
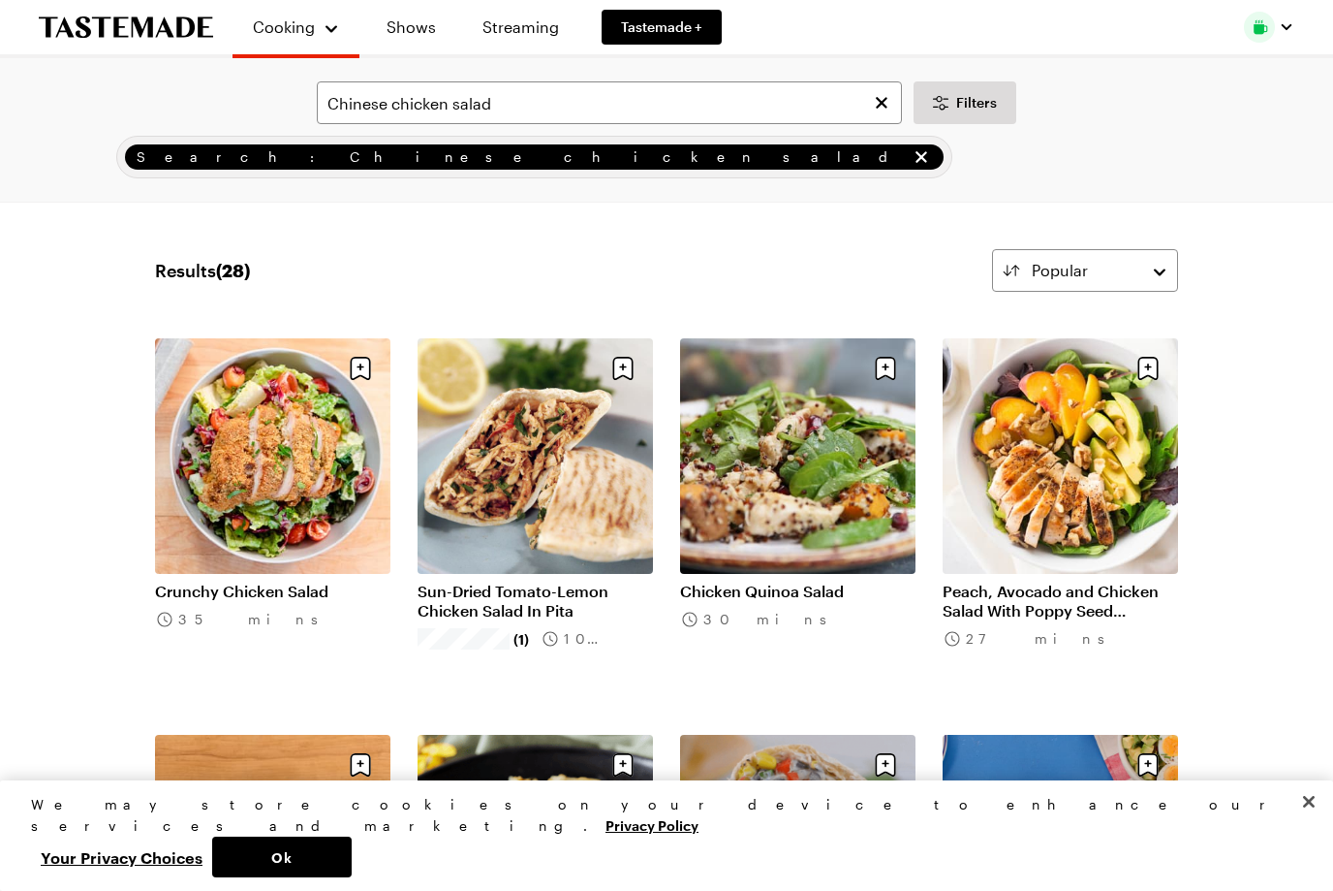
click at [286, 581] on link "Crunchy Chicken Salad" at bounding box center [272, 590] width 235 height 19
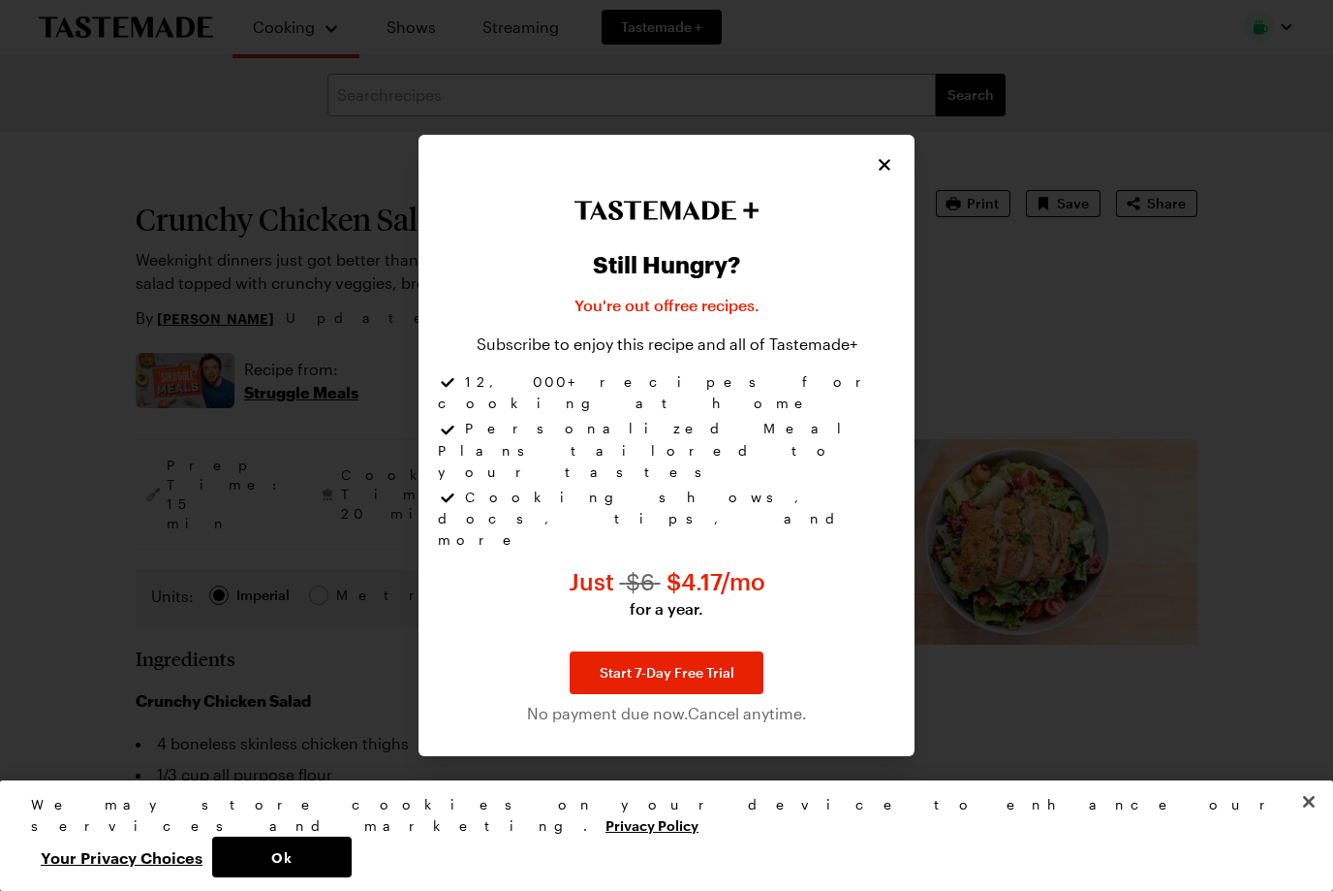
type textarea "x"
click at [892, 174] on icon "Close" at bounding box center [884, 164] width 19 height 19
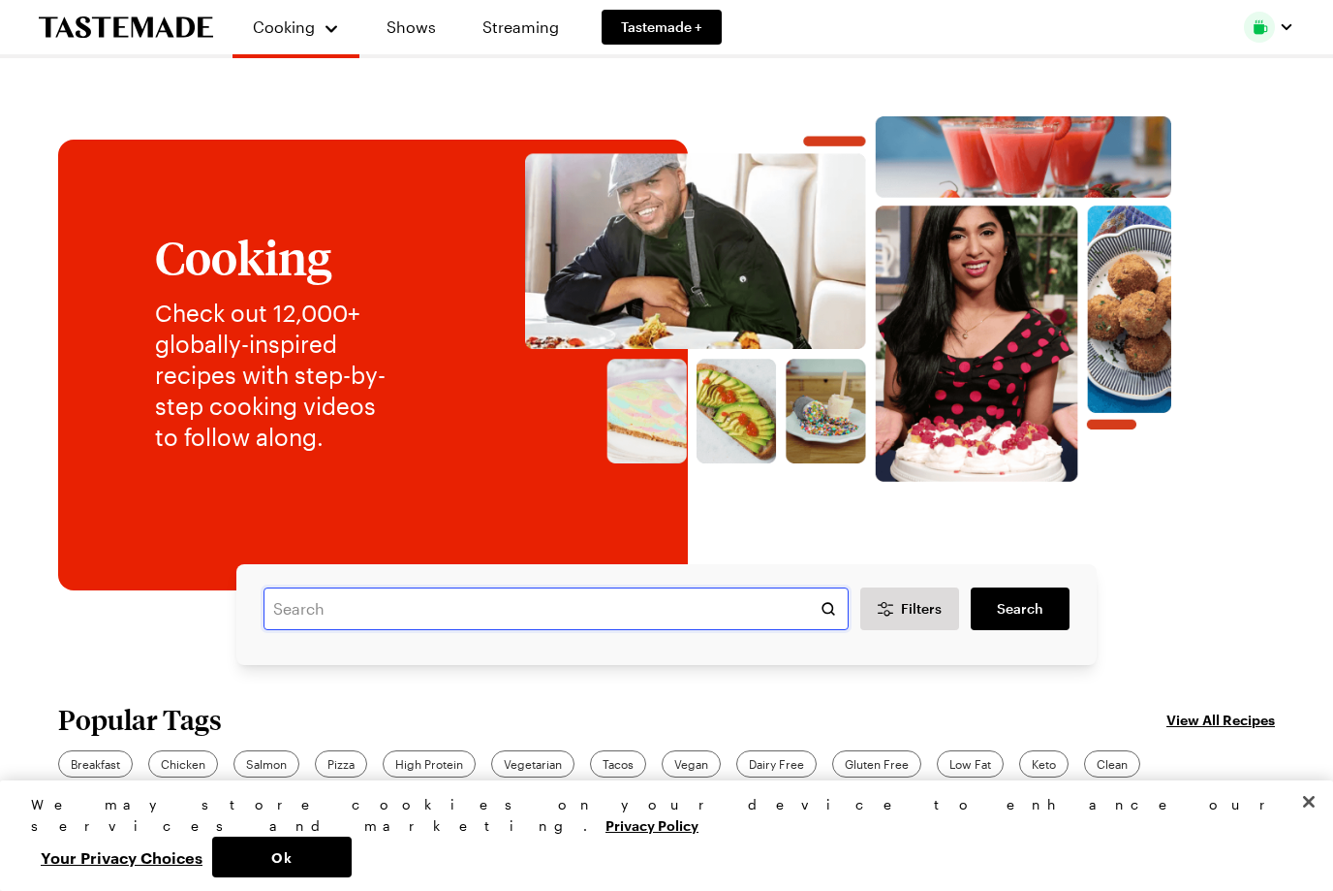
click at [741, 605] on input "text" at bounding box center [556, 608] width 585 height 43
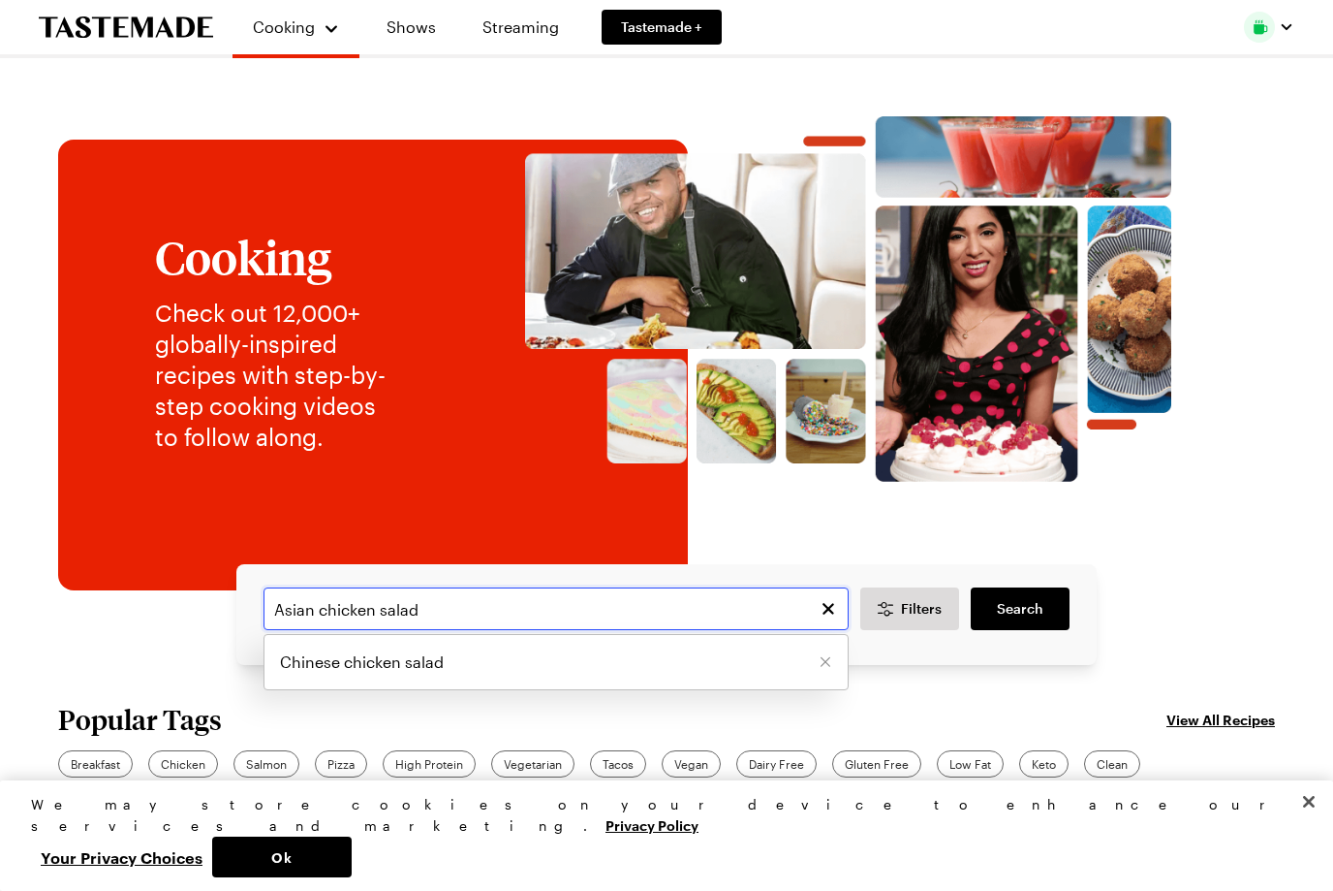
type input "Asian chicken salad"
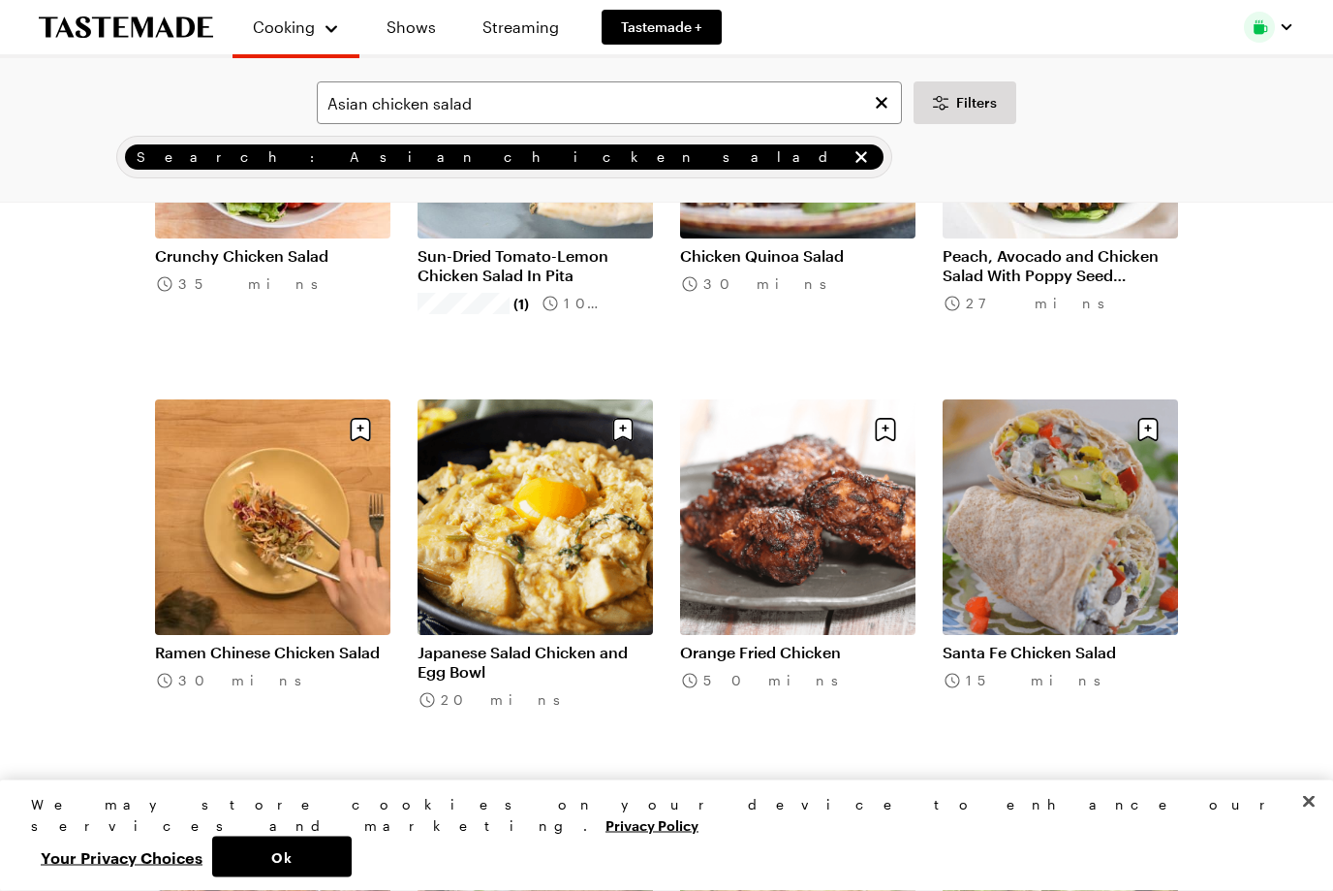
scroll to position [338, 0]
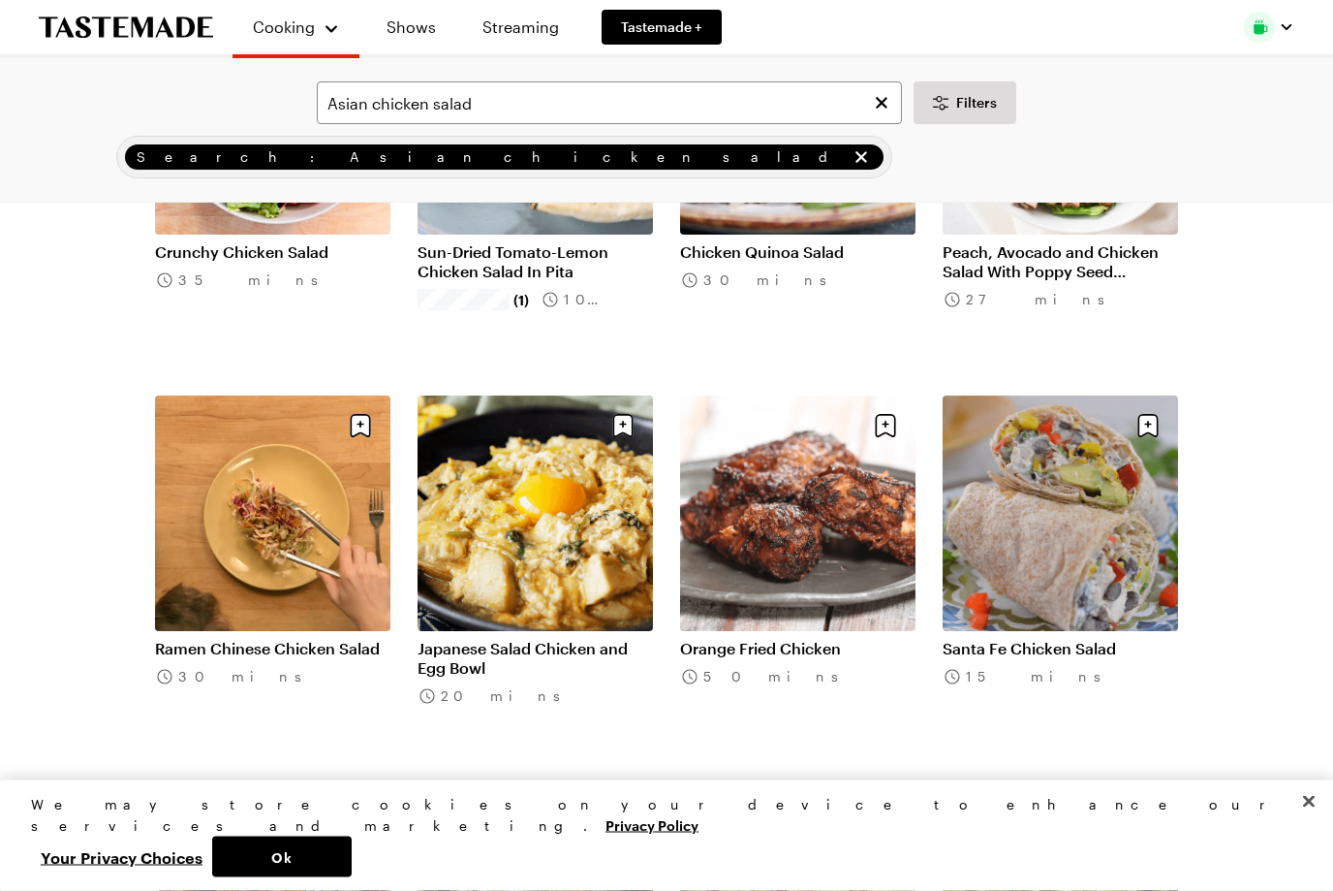
click at [286, 640] on link "Ramen Chinese Chicken Salad" at bounding box center [272, 649] width 235 height 19
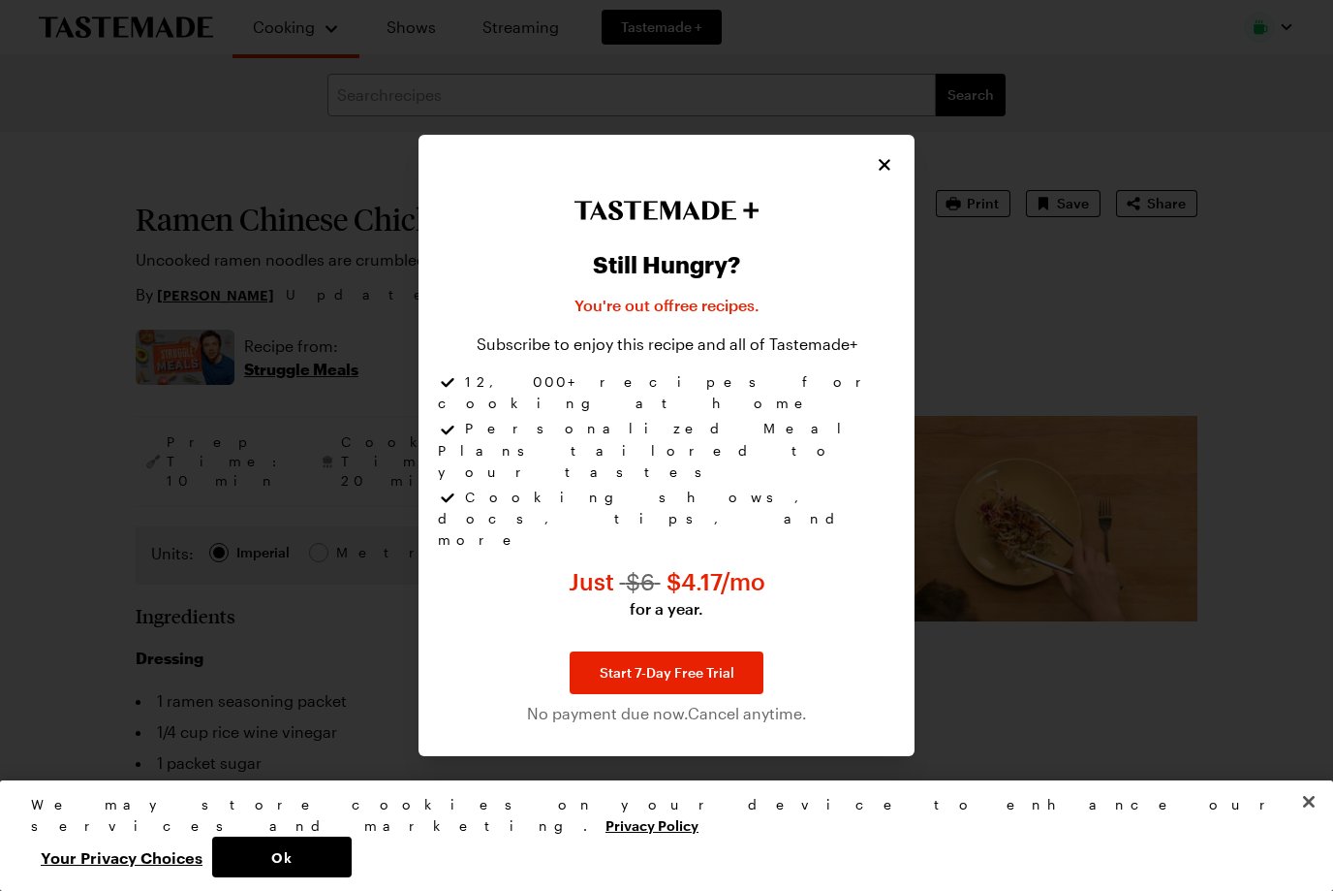
type textarea "x"
click at [885, 174] on icon "Close" at bounding box center [884, 164] width 19 height 19
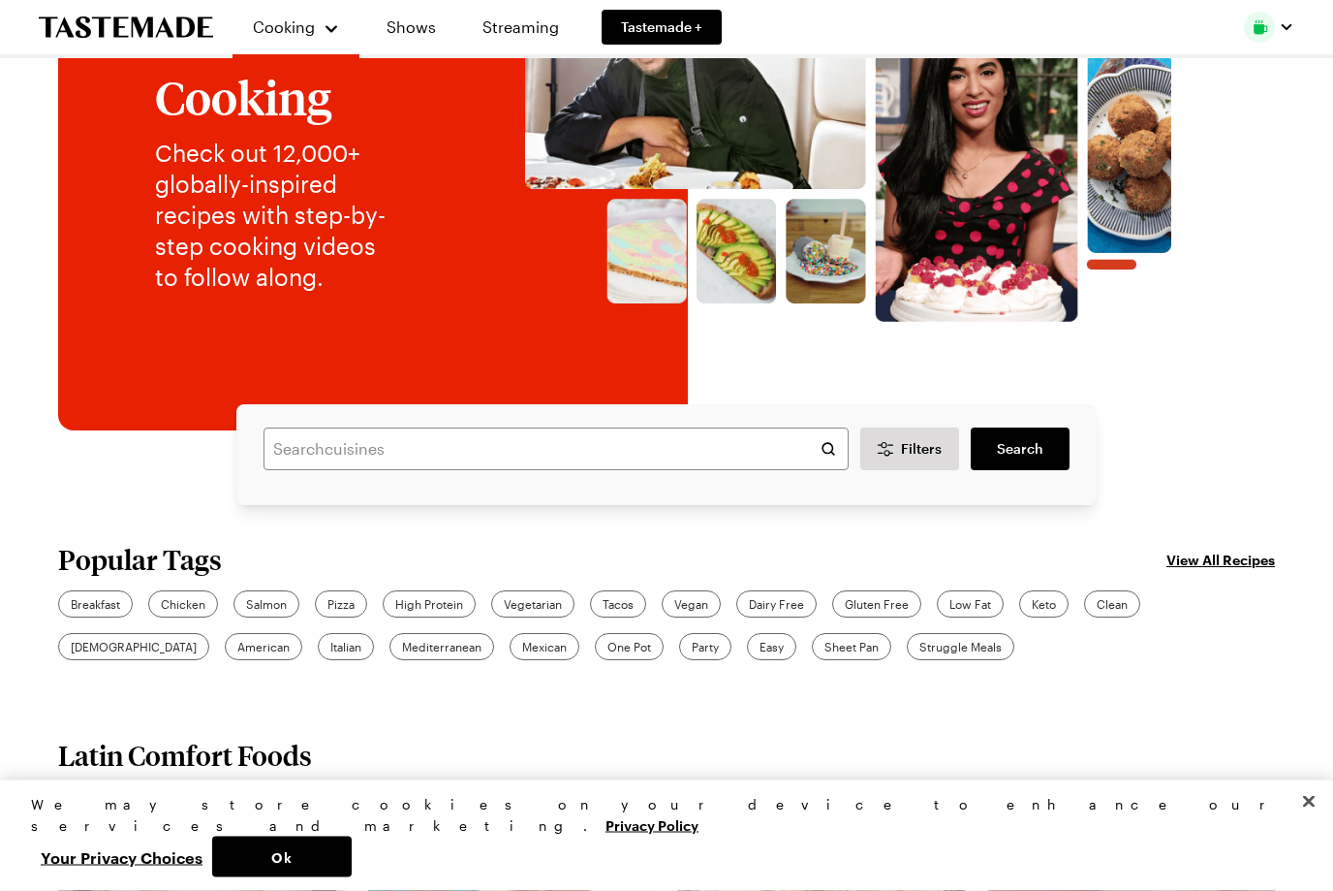
scroll to position [160, 0]
click at [746, 456] on input "text" at bounding box center [556, 448] width 585 height 43
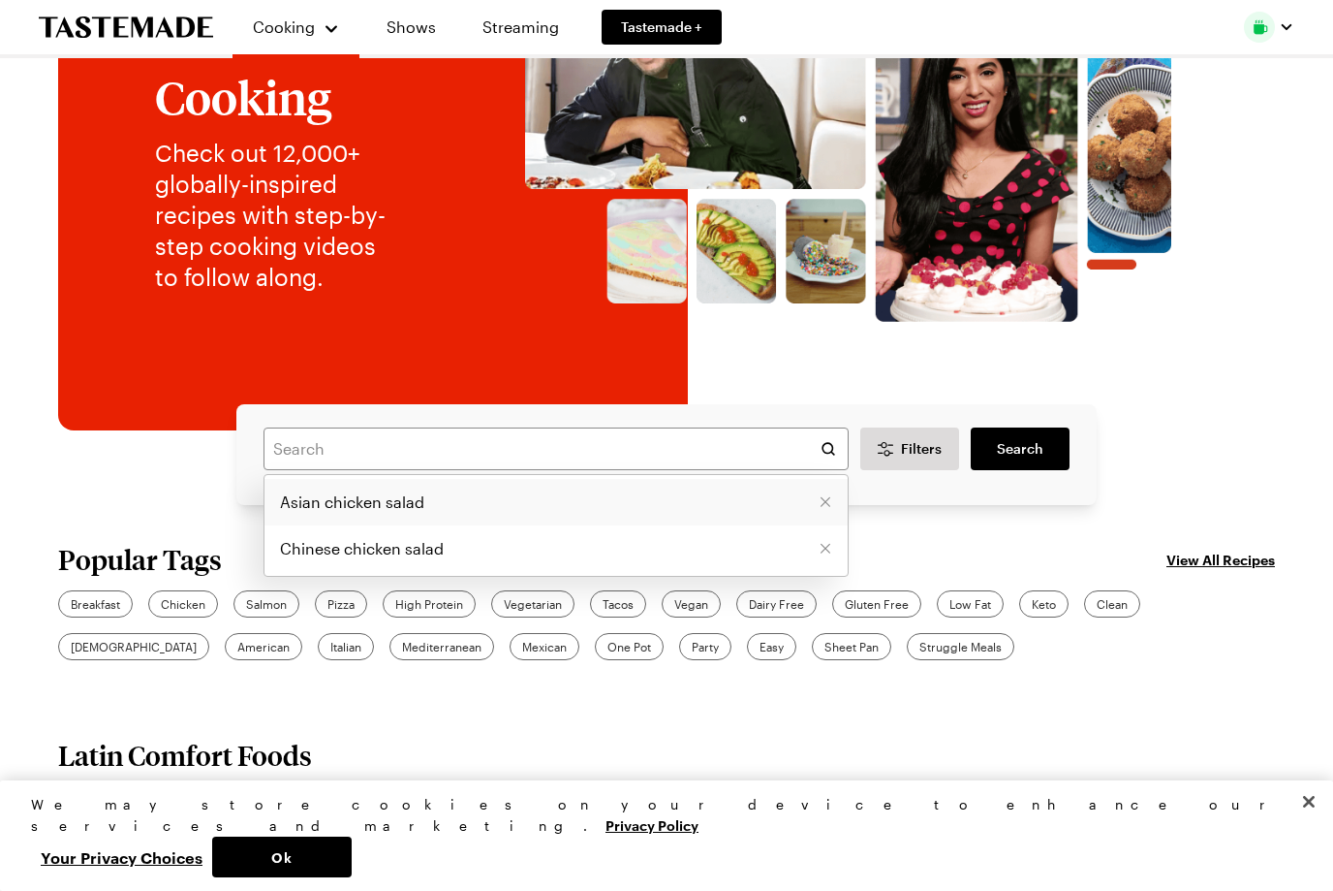
click at [402, 502] on span "Asian chicken salad" at bounding box center [352, 501] width 144 height 23
type input "Asian chicken salad"
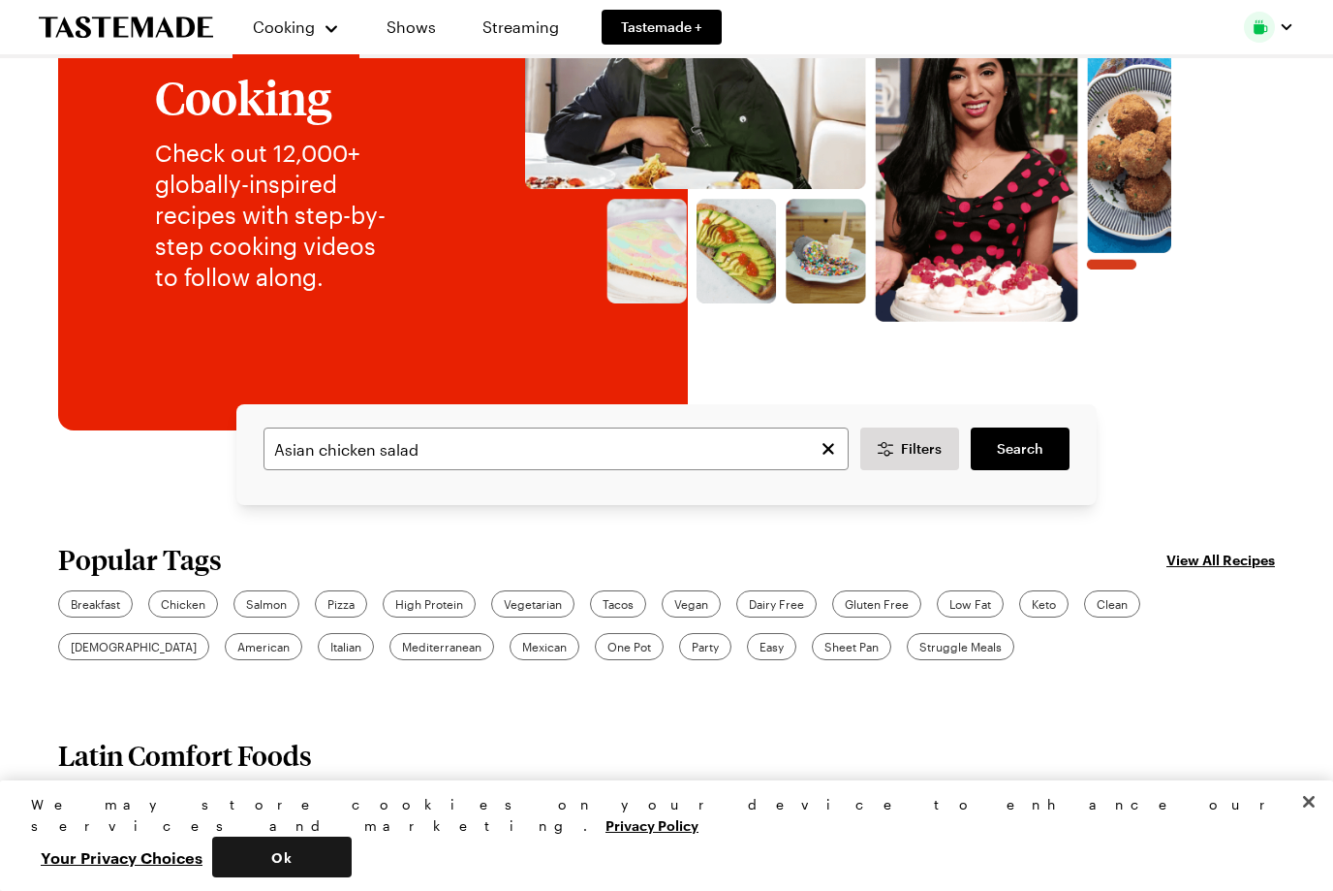
click at [352, 877] on button "Ok" at bounding box center [282, 856] width 140 height 41
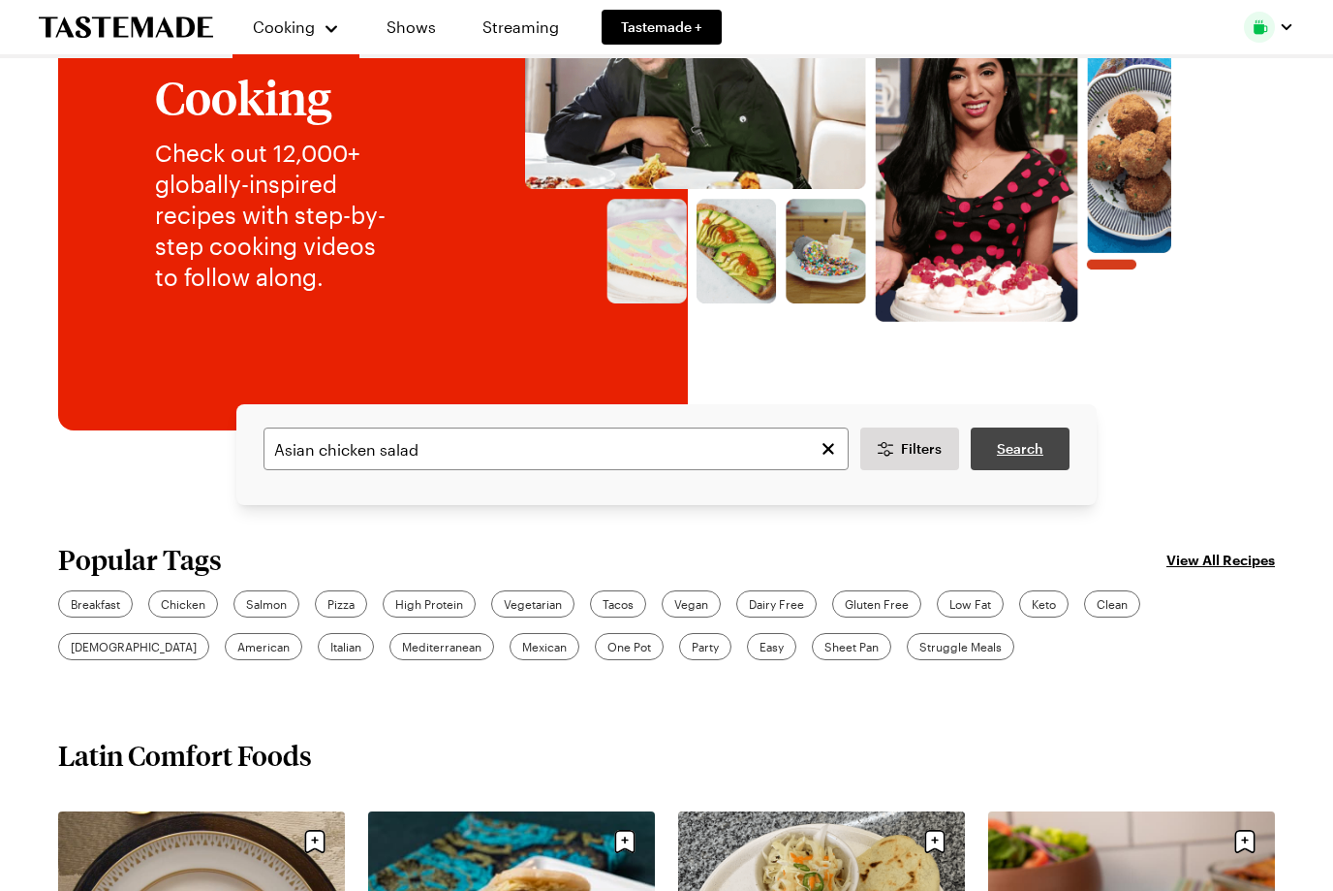
click at [1047, 436] on link "Search" at bounding box center [1020, 448] width 99 height 43
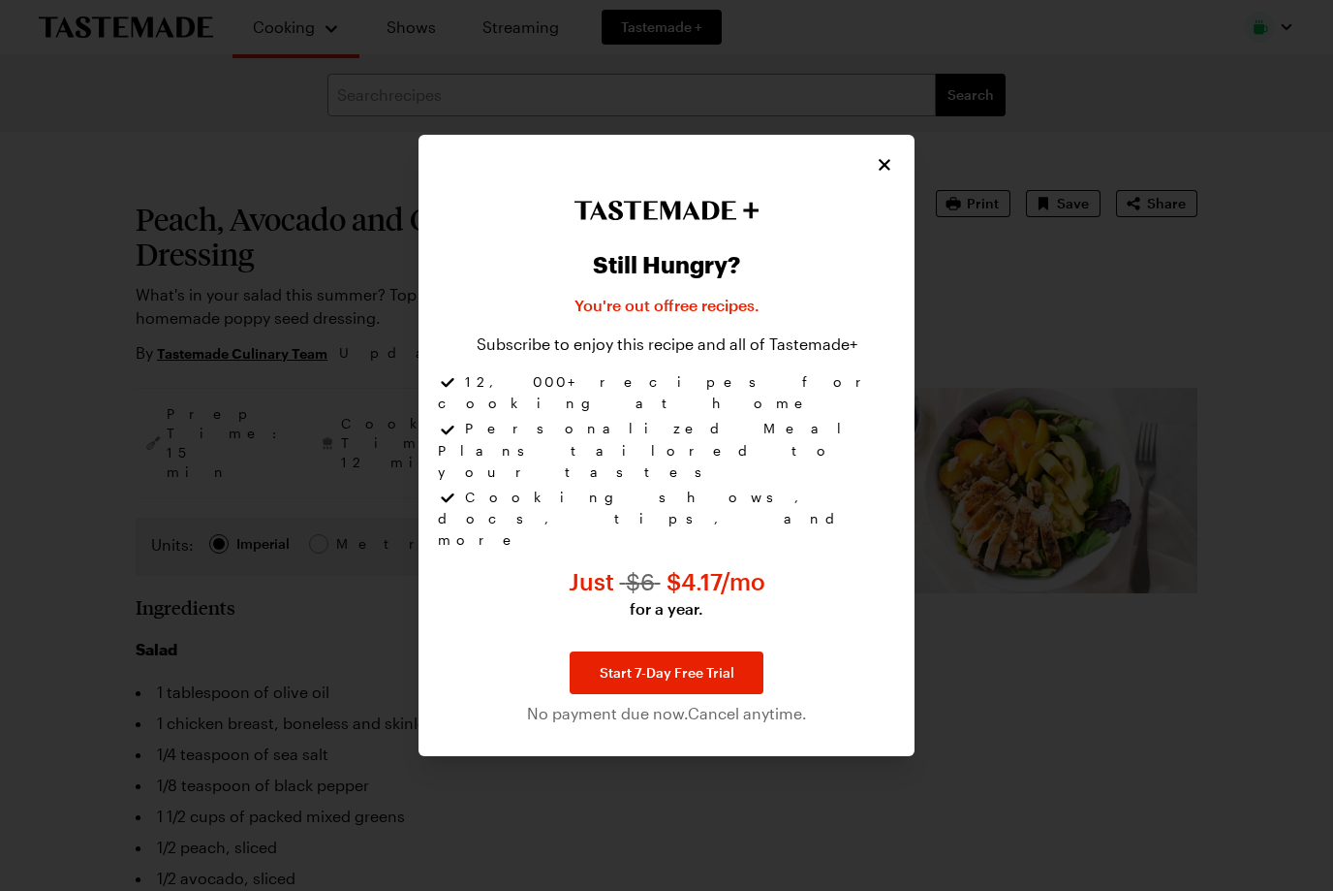
type textarea "x"
click at [875, 174] on icon "Close" at bounding box center [884, 164] width 19 height 19
